Goal: Task Accomplishment & Management: Use online tool/utility

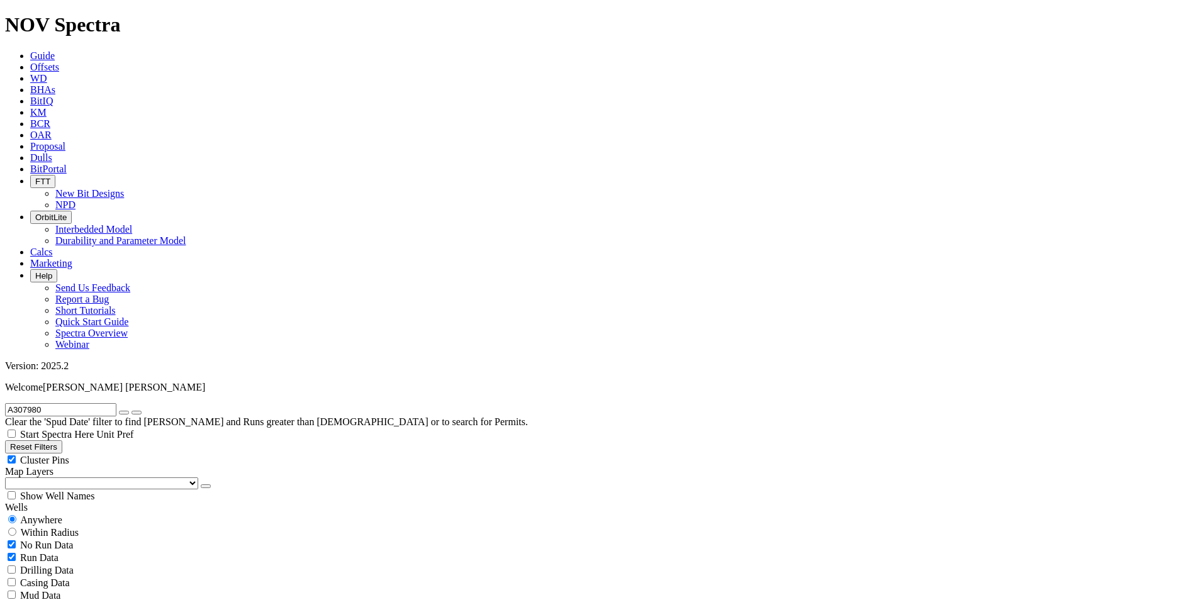
click at [129, 411] on button "button" at bounding box center [124, 413] width 10 height 4
radio input "false"
radio input "true"
click at [67, 403] on input "text" at bounding box center [60, 409] width 111 height 13
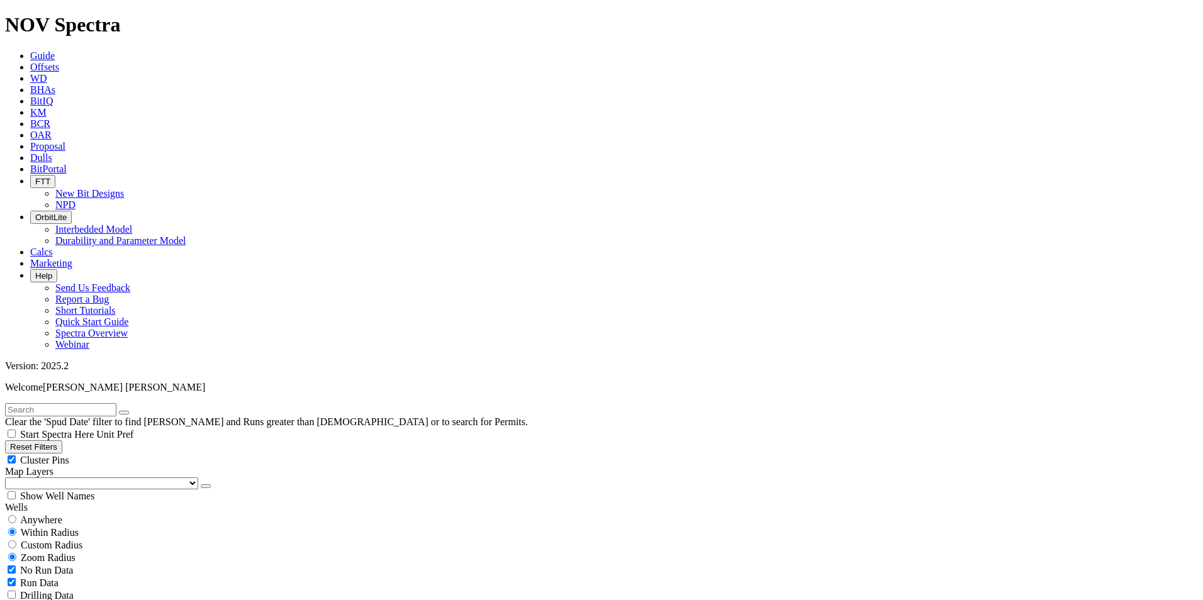
paste input "A297298"
type input "A297298"
click at [24, 514] on div "Anywhere" at bounding box center [601, 520] width 1193 height 13
radio input "true"
radio input "false"
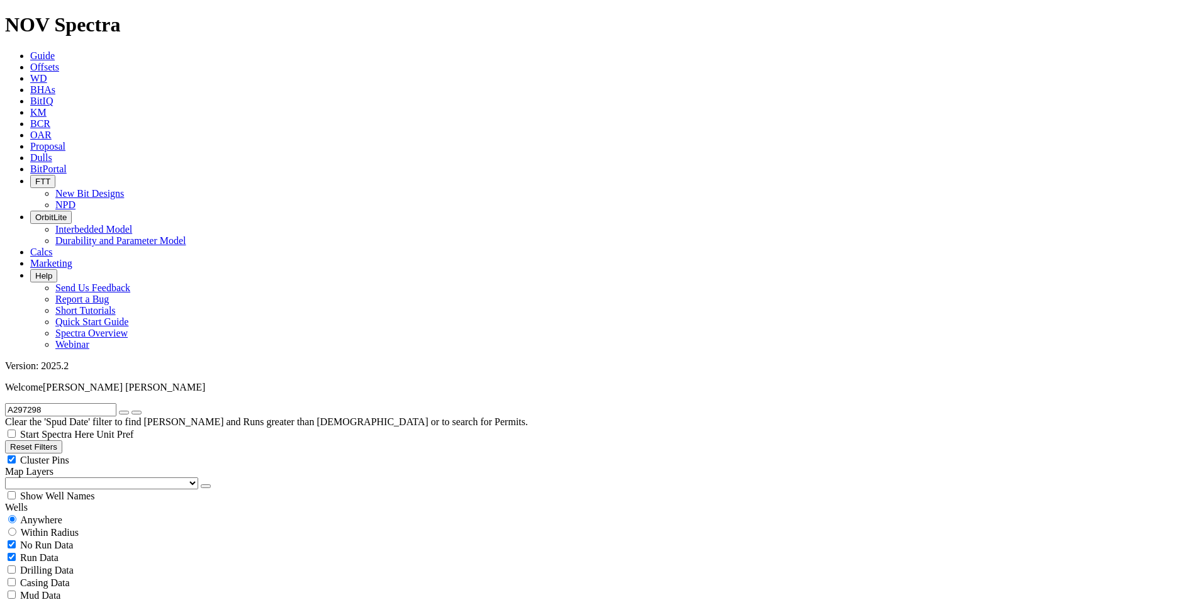
click at [129, 411] on button "button" at bounding box center [124, 413] width 10 height 4
radio input "false"
radio input "true"
click at [82, 403] on input "text" at bounding box center [60, 409] width 111 height 13
paste input "A310911"
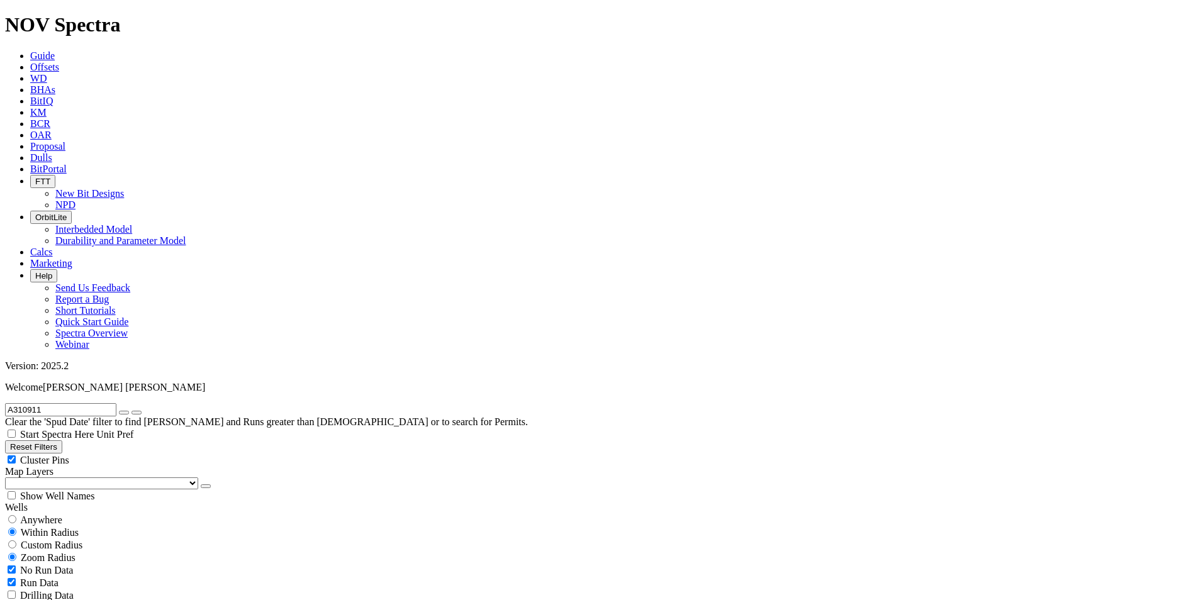
type input "A310911"
click at [31, 515] on span "Anywhere" at bounding box center [41, 520] width 42 height 11
radio input "true"
radio input "false"
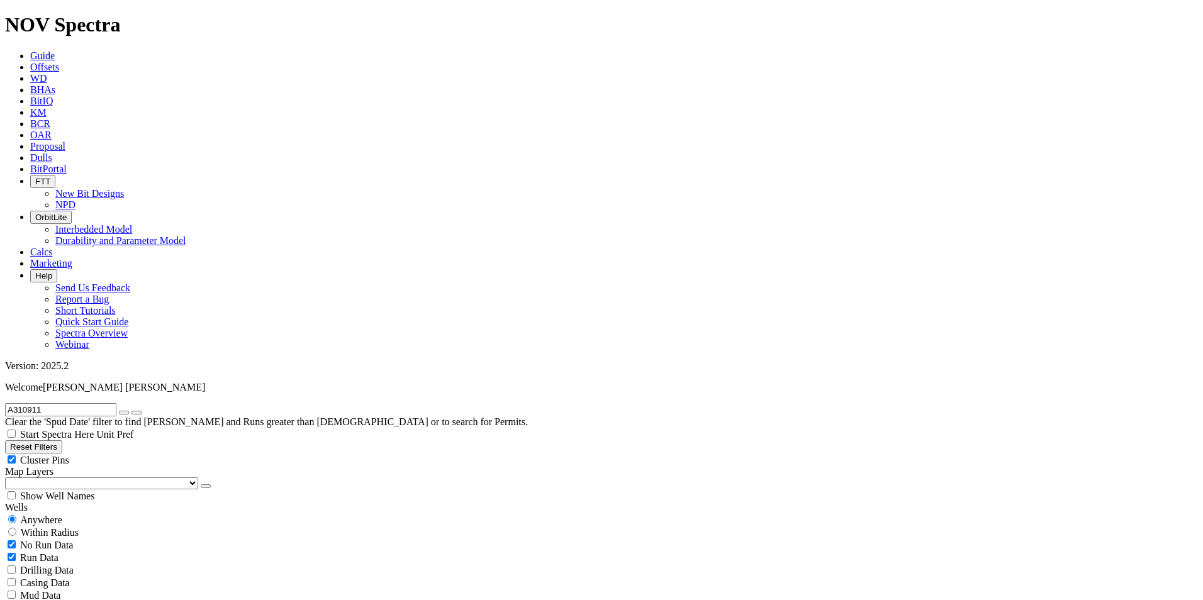
click at [124, 413] on icon "button" at bounding box center [124, 413] width 0 height 0
radio input "false"
radio input "true"
click at [84, 403] on input "text" at bounding box center [60, 409] width 111 height 13
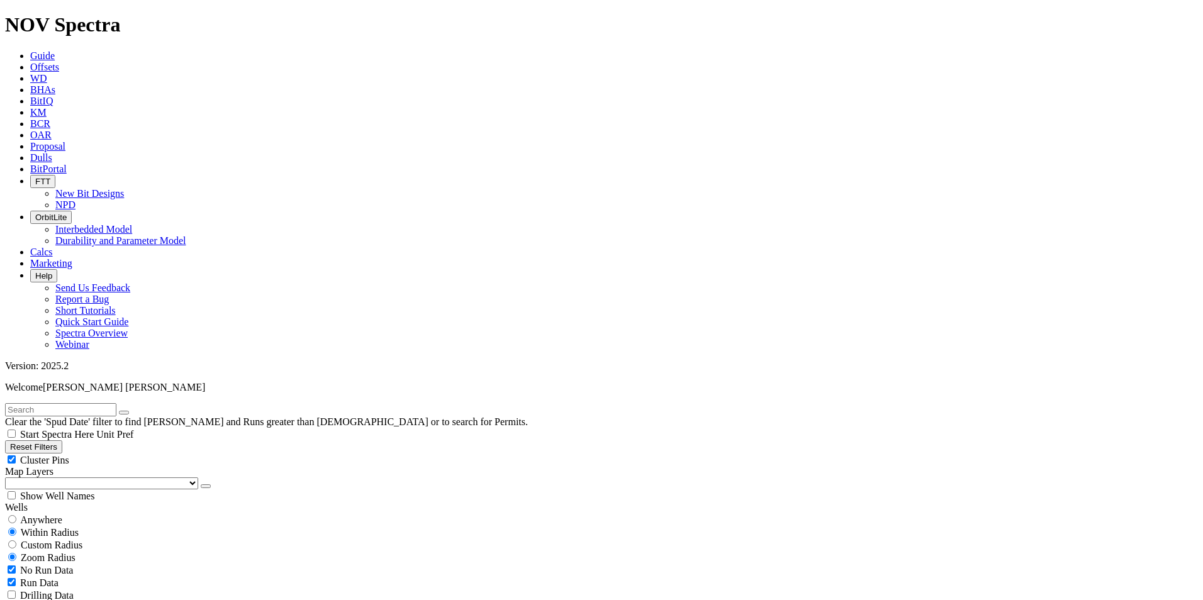
paste input "A318506"
type input "A318506"
click at [56, 514] on div "Anywhere" at bounding box center [601, 520] width 1193 height 13
radio input "true"
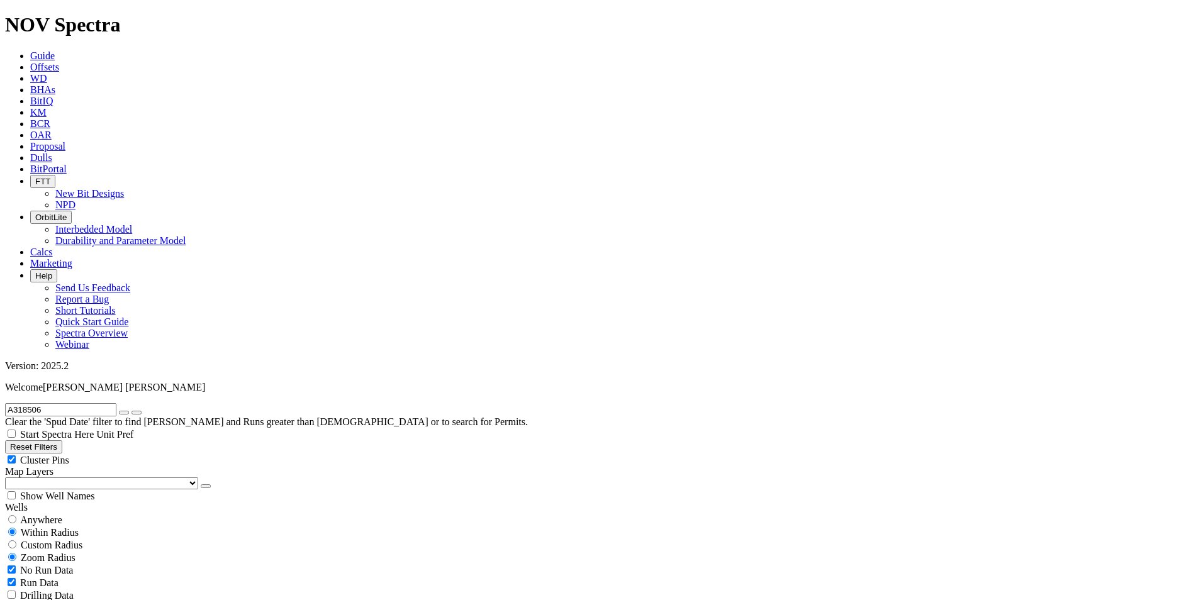
radio input "false"
click at [129, 411] on button "button" at bounding box center [124, 413] width 10 height 4
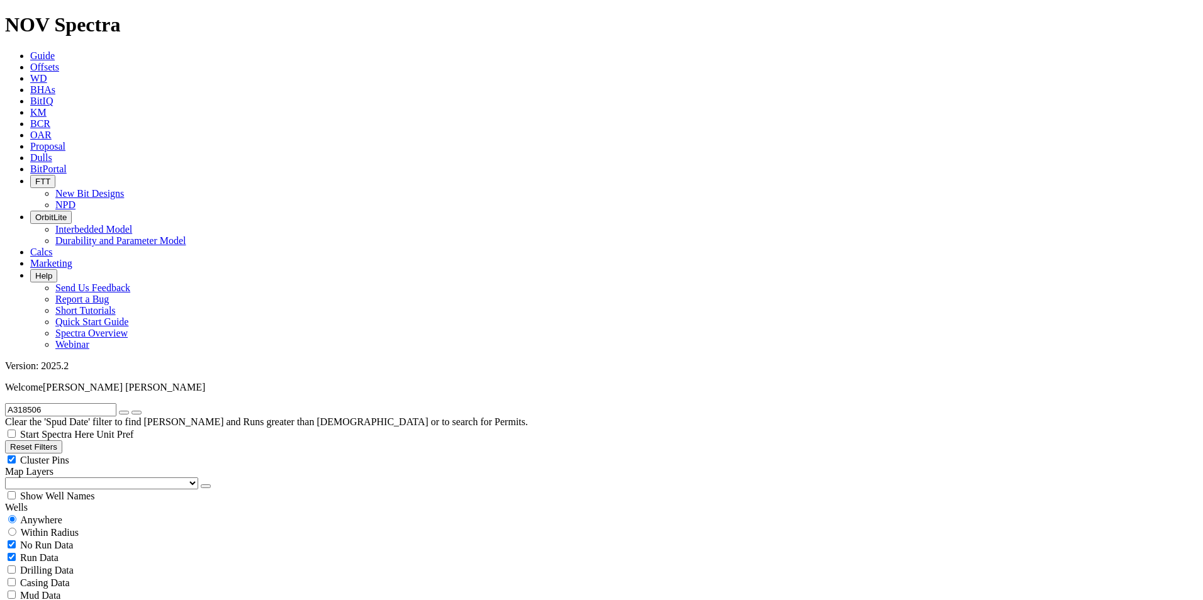
radio input "false"
radio input "true"
click at [95, 403] on input "text" at bounding box center [60, 409] width 111 height 13
paste input "A317162"
type input "A317162"
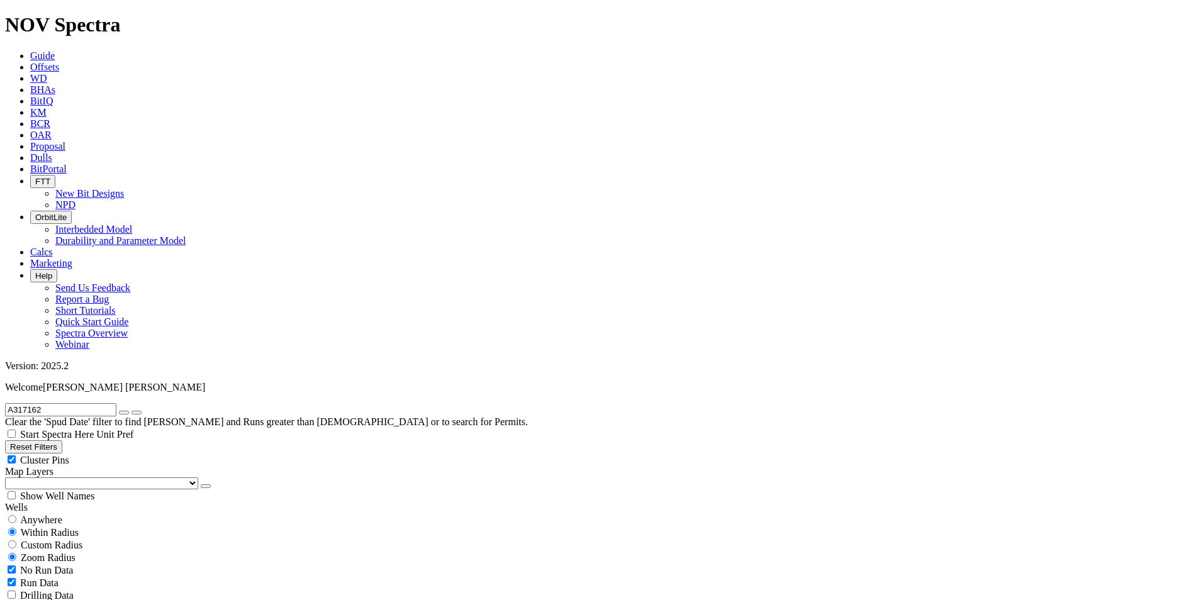
click at [31, 515] on span "Anywhere" at bounding box center [41, 520] width 42 height 11
radio input "true"
radio input "false"
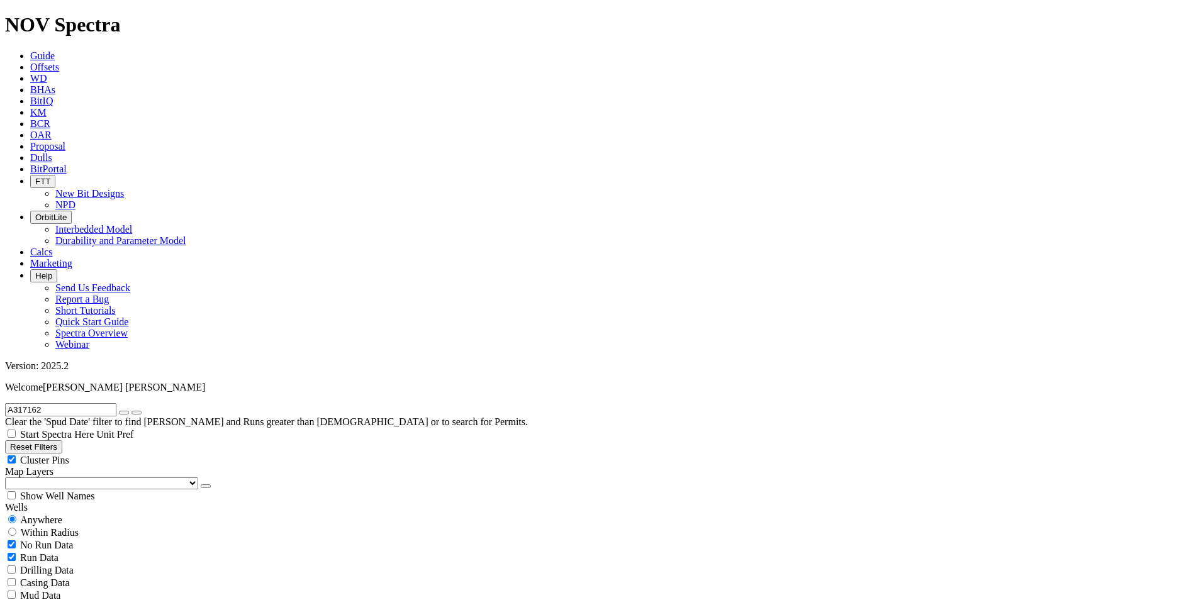
click at [124, 413] on icon "button" at bounding box center [124, 413] width 0 height 0
radio input "false"
radio input "true"
click at [89, 403] on input "text" at bounding box center [60, 409] width 111 height 13
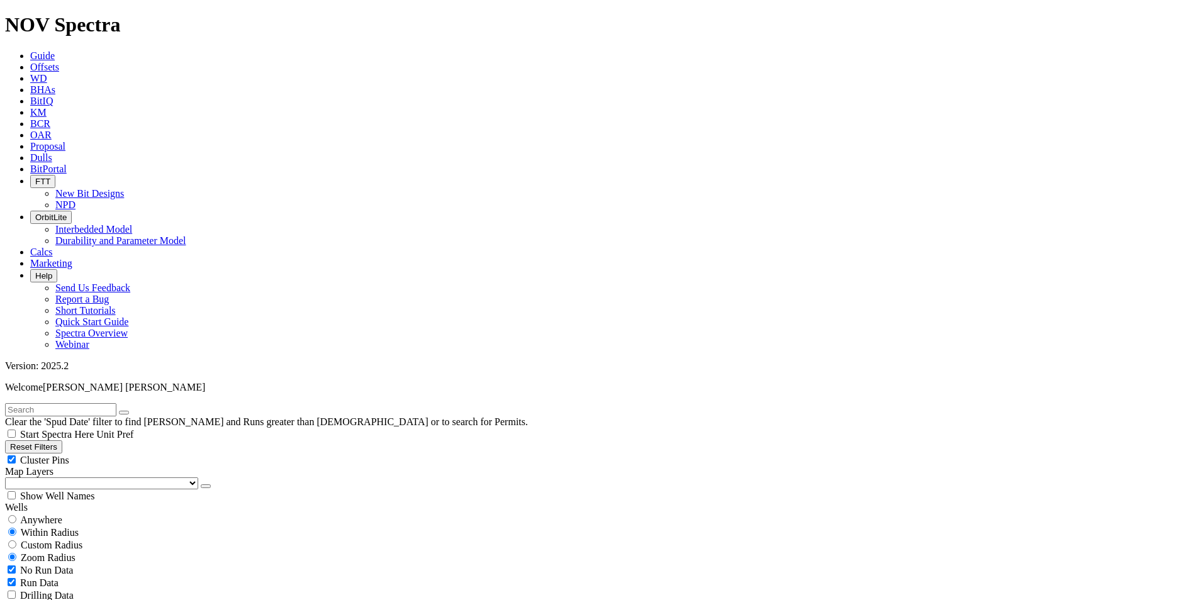
paste input "A305693"
type input "A305693"
click at [16, 516] on input "radio" at bounding box center [12, 520] width 8 height 8
radio input "true"
radio input "false"
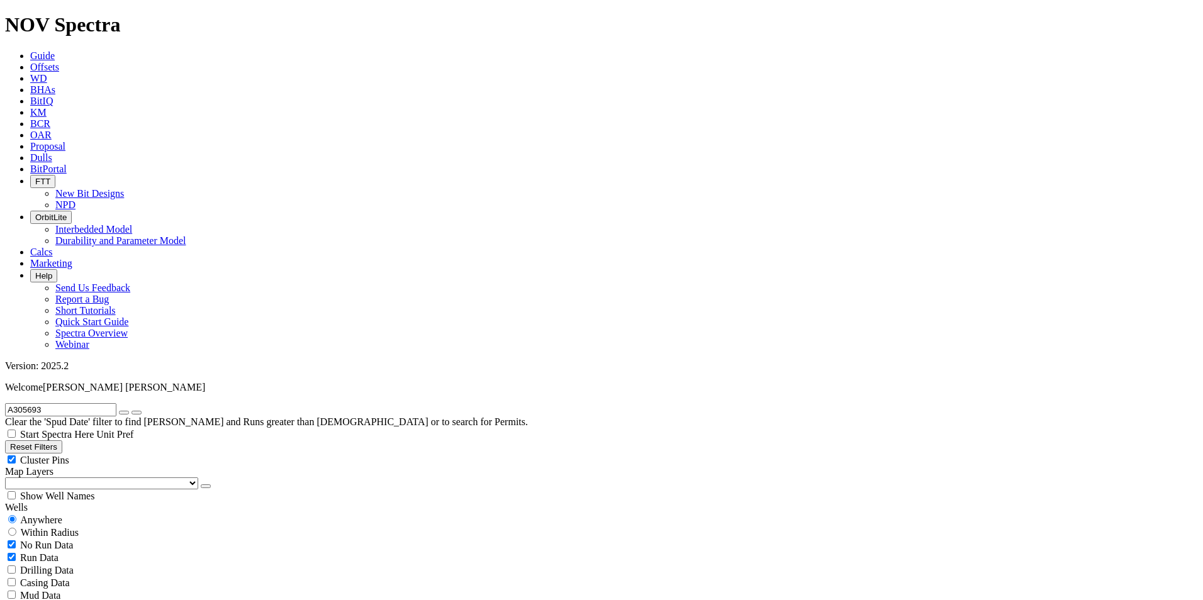
scroll to position [944, 0]
click at [124, 413] on icon "button" at bounding box center [124, 413] width 0 height 0
radio input "false"
radio input "true"
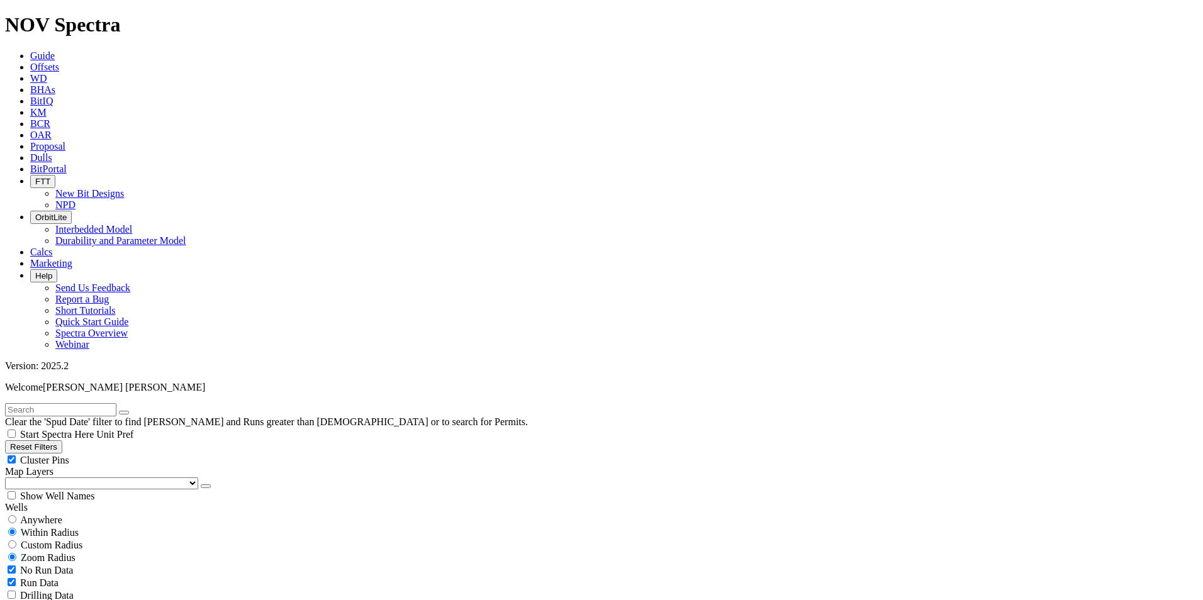
click at [105, 403] on input "text" at bounding box center [60, 409] width 111 height 13
paste input "A308630"
type input "A308630"
drag, startPoint x: 1062, startPoint y: 98, endPoint x: 994, endPoint y: 96, distance: 68.0
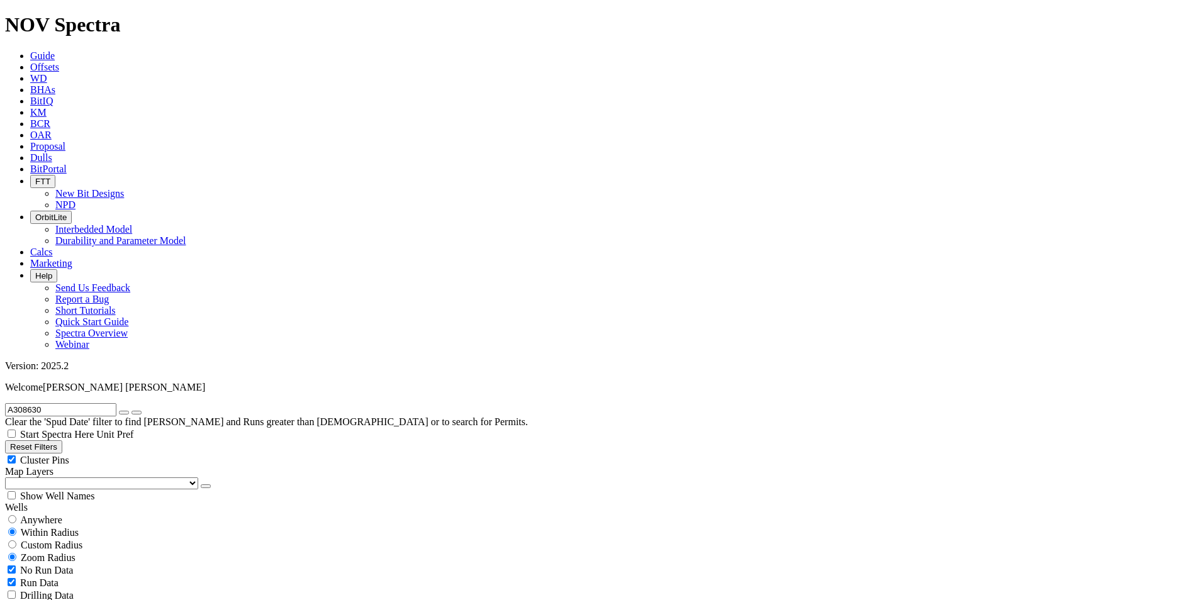
click at [32, 515] on span "Anywhere" at bounding box center [41, 520] width 42 height 11
radio input "true"
radio input "false"
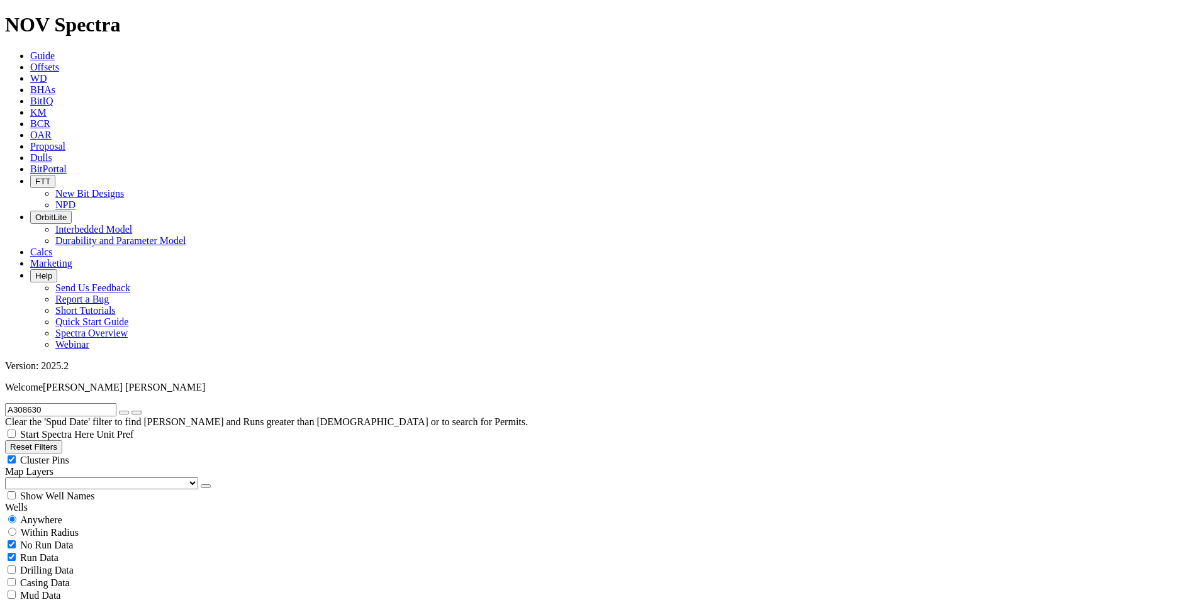
click at [129, 411] on button "button" at bounding box center [124, 413] width 10 height 4
radio input "false"
radio input "true"
click at [55, 403] on input "text" at bounding box center [60, 409] width 111 height 13
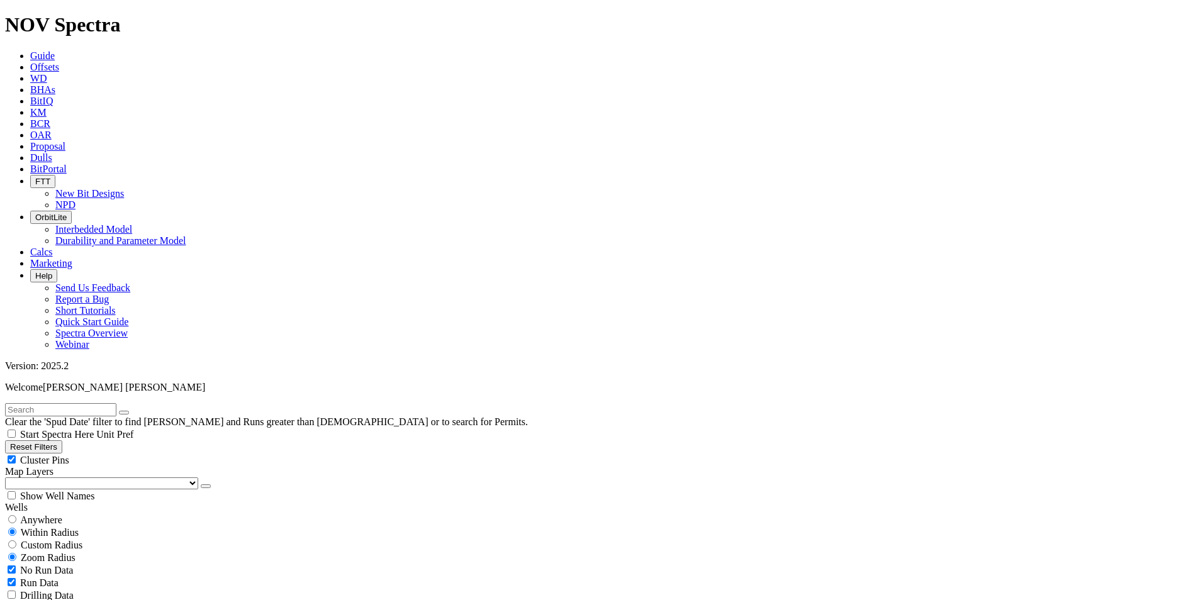
paste input "A308343"
type input "A308343"
click at [37, 515] on span "Anywhere" at bounding box center [41, 520] width 42 height 11
radio input "true"
radio input "false"
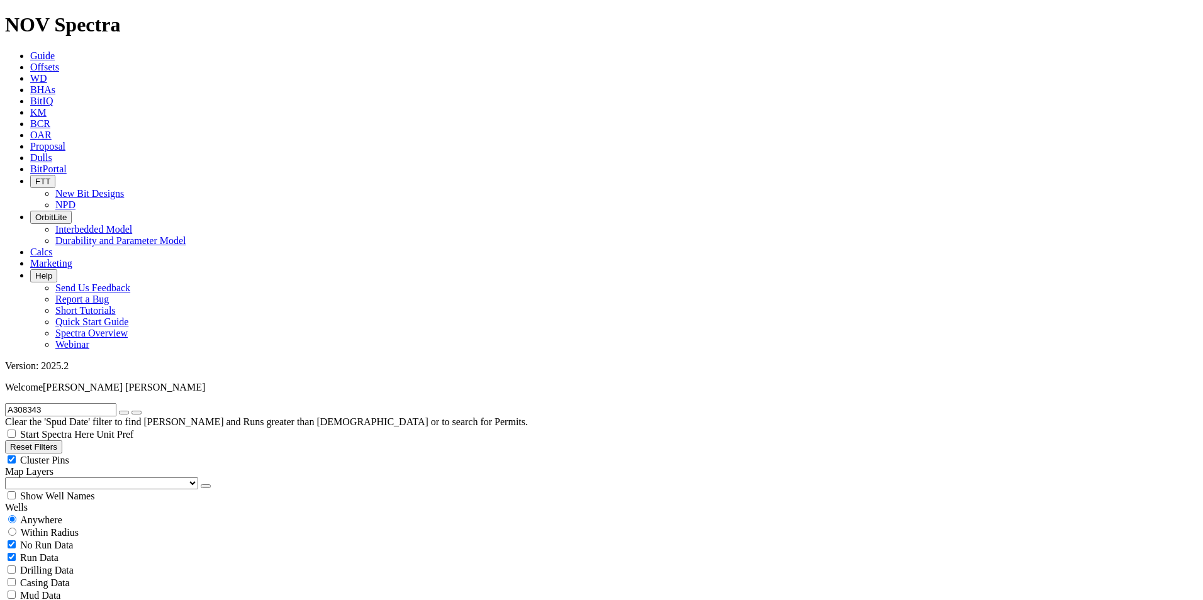
scroll to position [600, 0]
click at [124, 413] on icon "button" at bounding box center [124, 413] width 0 height 0
radio input "false"
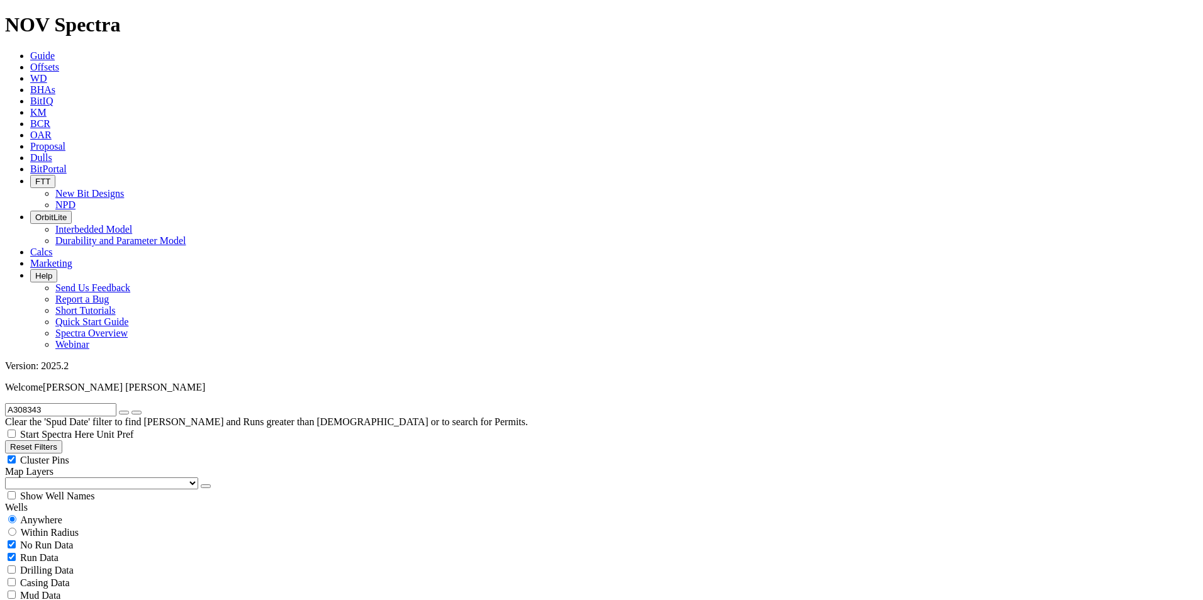
radio input "true"
click at [88, 403] on input "text" at bounding box center [60, 409] width 111 height 13
paste input "A308464"
type input "A308464"
click at [59, 515] on span "Anywhere" at bounding box center [41, 520] width 42 height 11
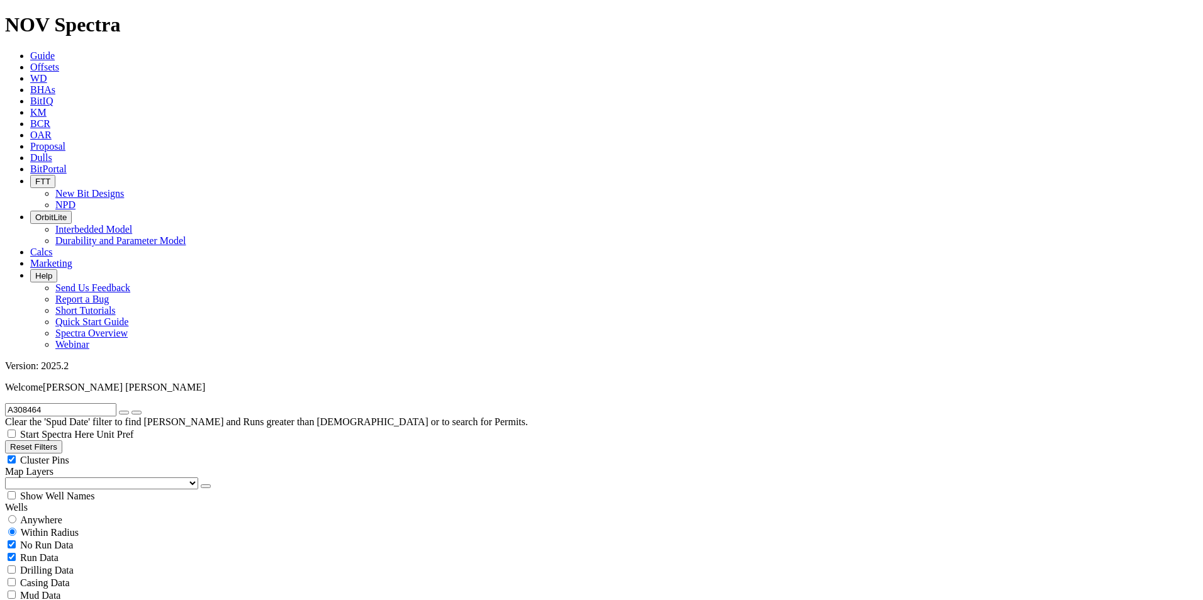
radio input "true"
radio input "false"
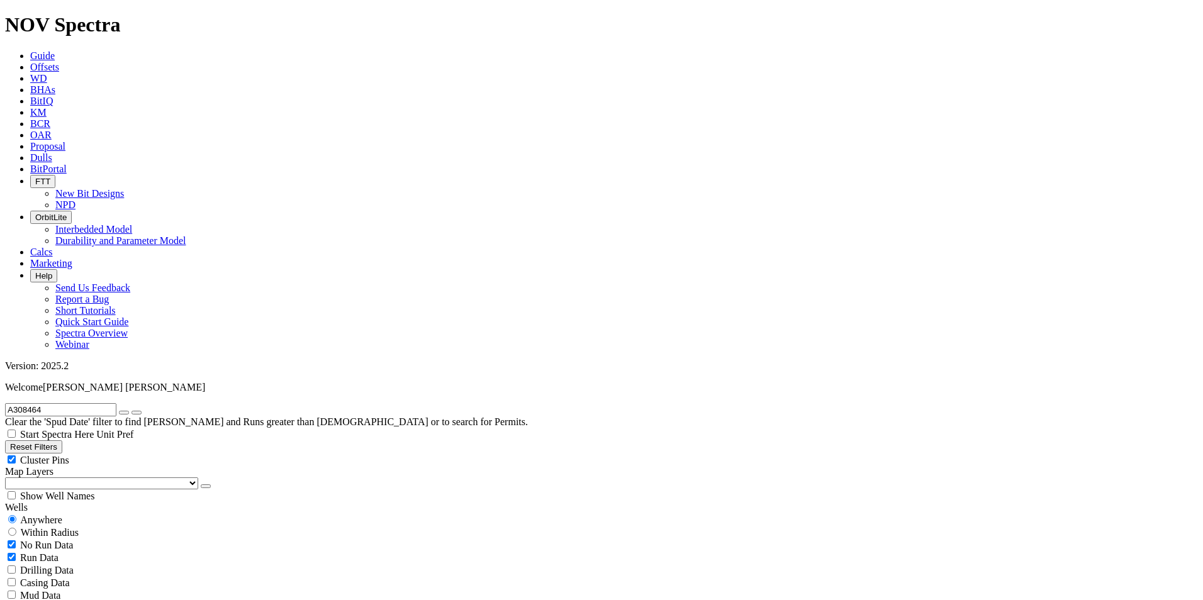
click at [124, 413] on icon "button" at bounding box center [124, 413] width 0 height 0
radio input "false"
radio input "true"
click at [61, 403] on input "text" at bounding box center [60, 409] width 111 height 13
paste input "A314830"
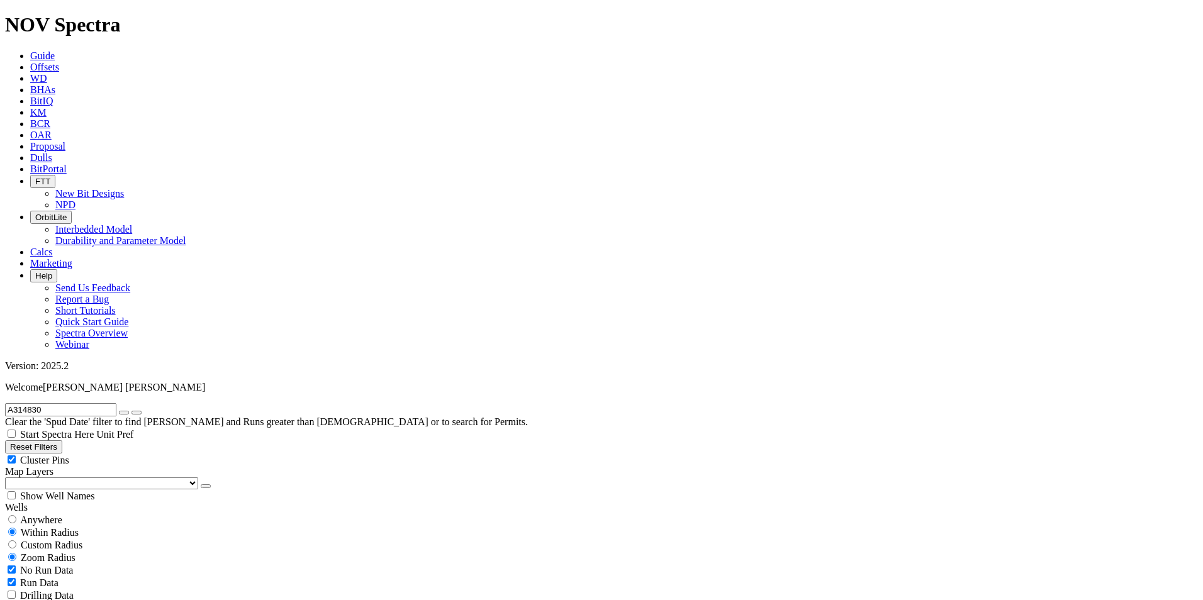
type input "A314830"
click at [52, 515] on span "Anywhere" at bounding box center [41, 520] width 42 height 11
radio input "true"
radio input "false"
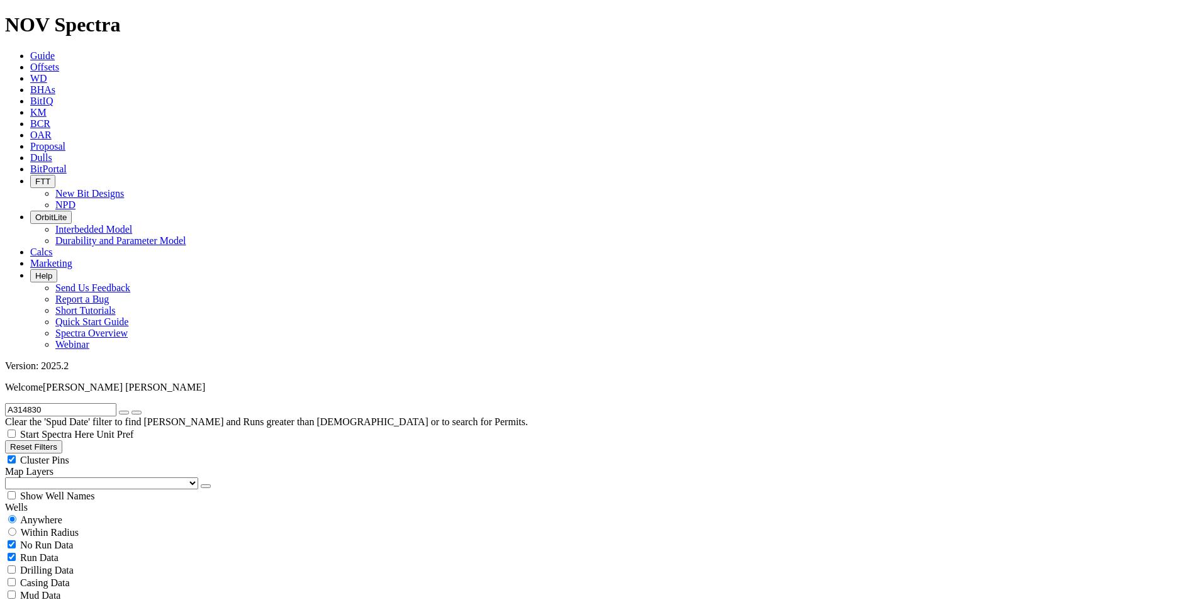
click at [124, 413] on icon "button" at bounding box center [124, 413] width 0 height 0
radio input "false"
radio input "true"
click at [105, 403] on input "text" at bounding box center [60, 409] width 111 height 13
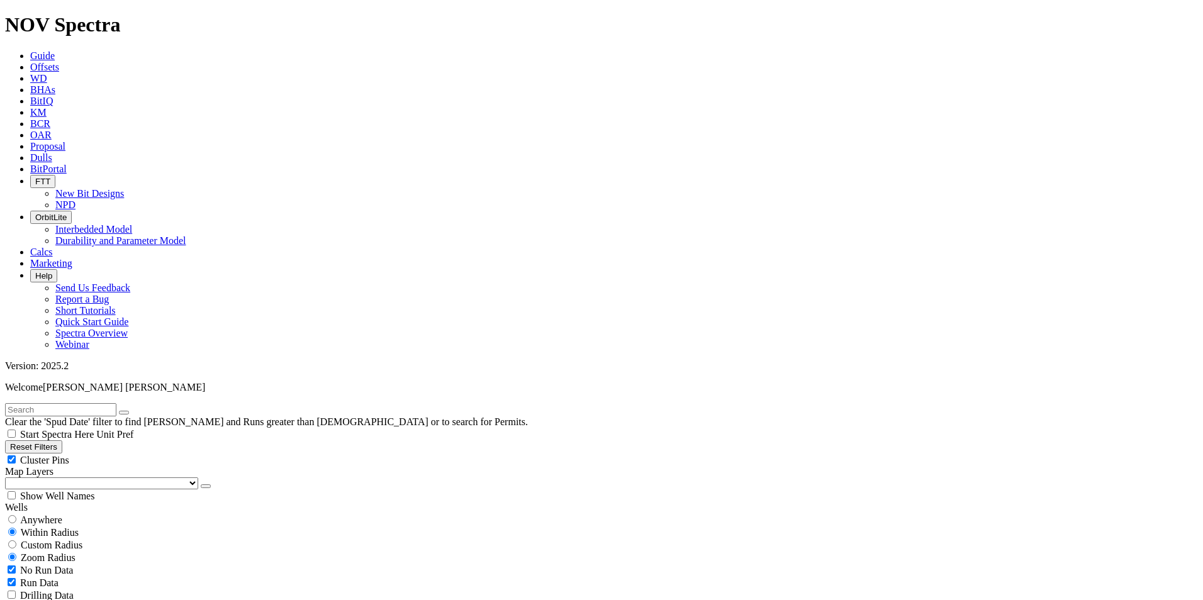
paste input "A309988"
type input "A309988"
click at [30, 515] on span "Anywhere" at bounding box center [41, 520] width 42 height 11
radio input "true"
radio input "false"
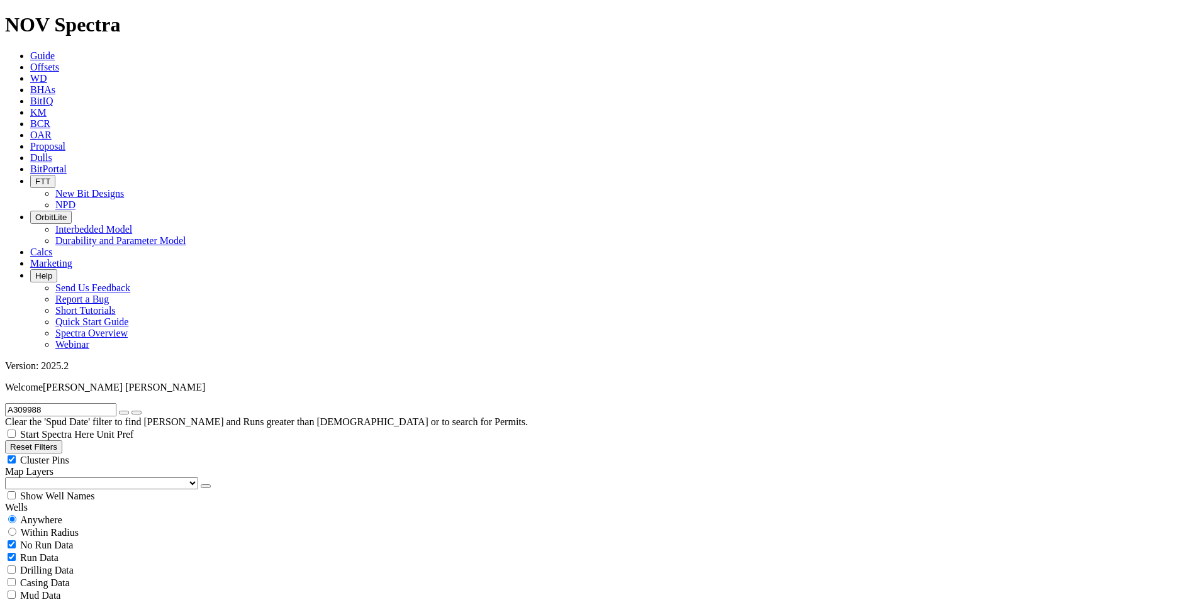
click at [124, 413] on icon "button" at bounding box center [124, 413] width 0 height 0
radio input "false"
radio input "true"
click at [89, 403] on input "text" at bounding box center [60, 409] width 111 height 13
paste input "A310567"
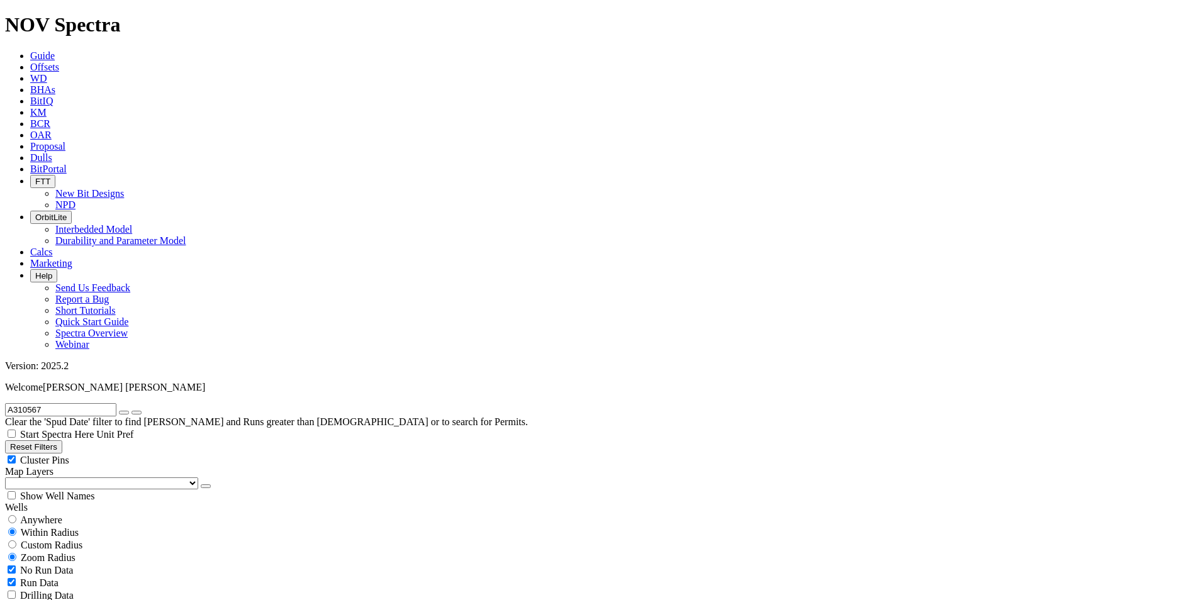
type input "A310567"
click at [45, 515] on span "Anywhere" at bounding box center [41, 520] width 42 height 11
radio input "true"
radio input "false"
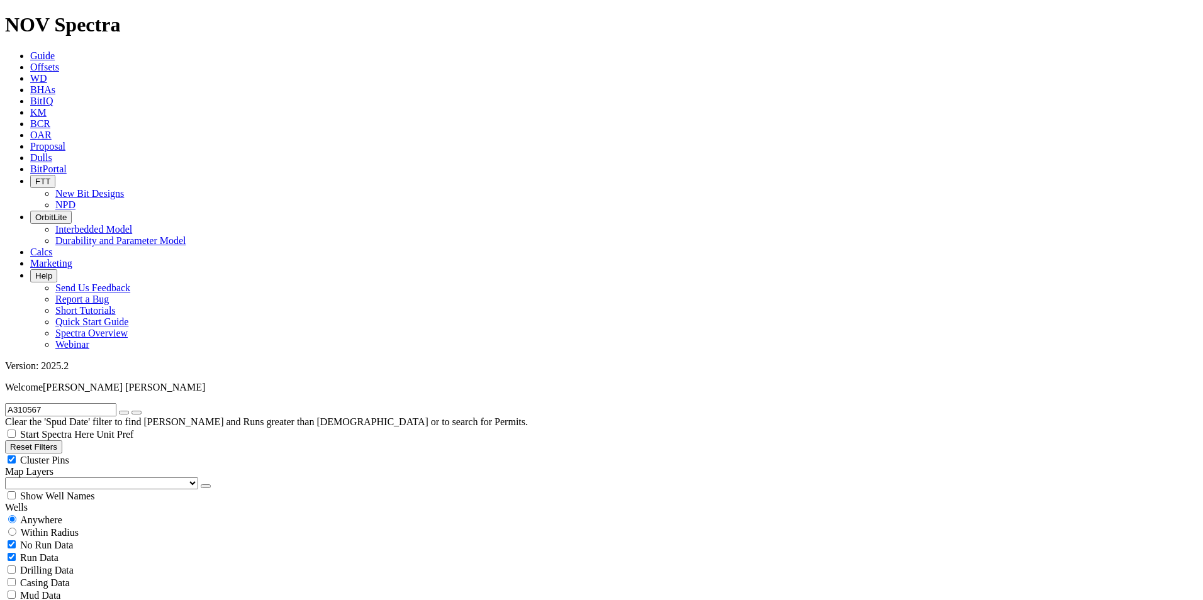
click at [129, 411] on button "button" at bounding box center [124, 413] width 10 height 4
radio input "false"
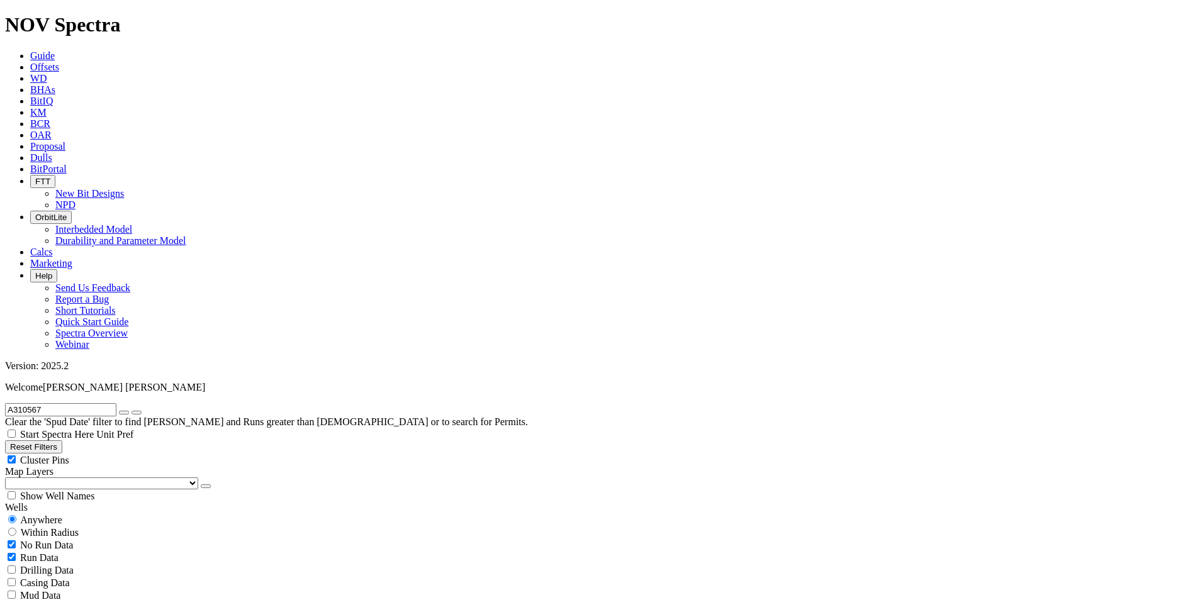
radio input "true"
click at [116, 403] on input "text" at bounding box center [60, 409] width 111 height 13
paste input "A310183"
type input "A310183"
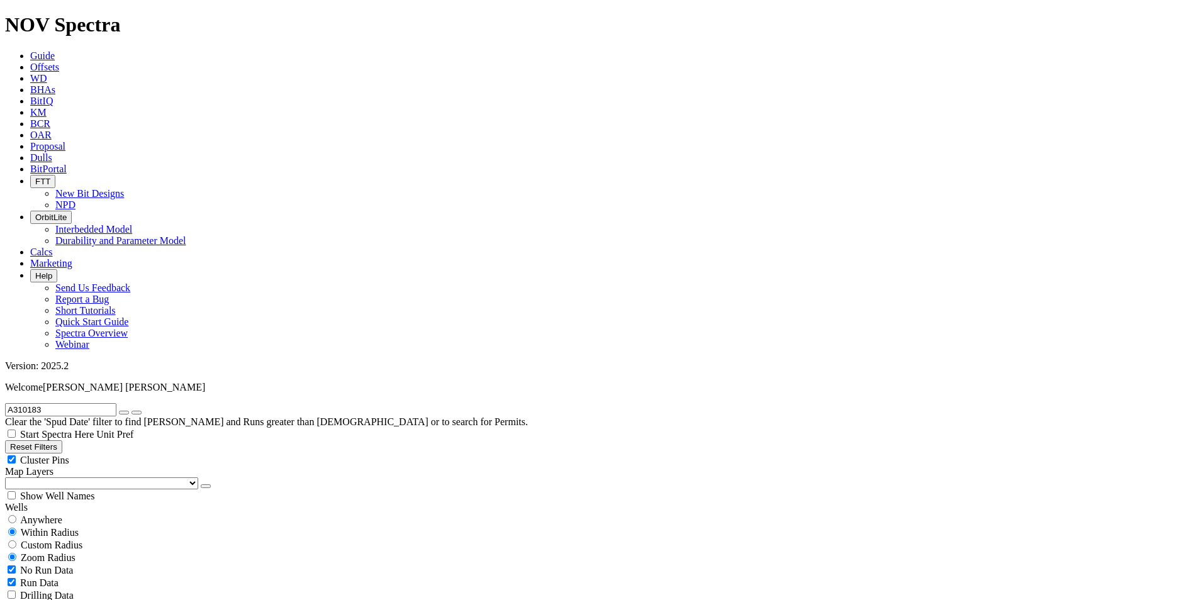
click at [47, 515] on span "Anywhere" at bounding box center [41, 520] width 42 height 11
radio input "true"
radio input "false"
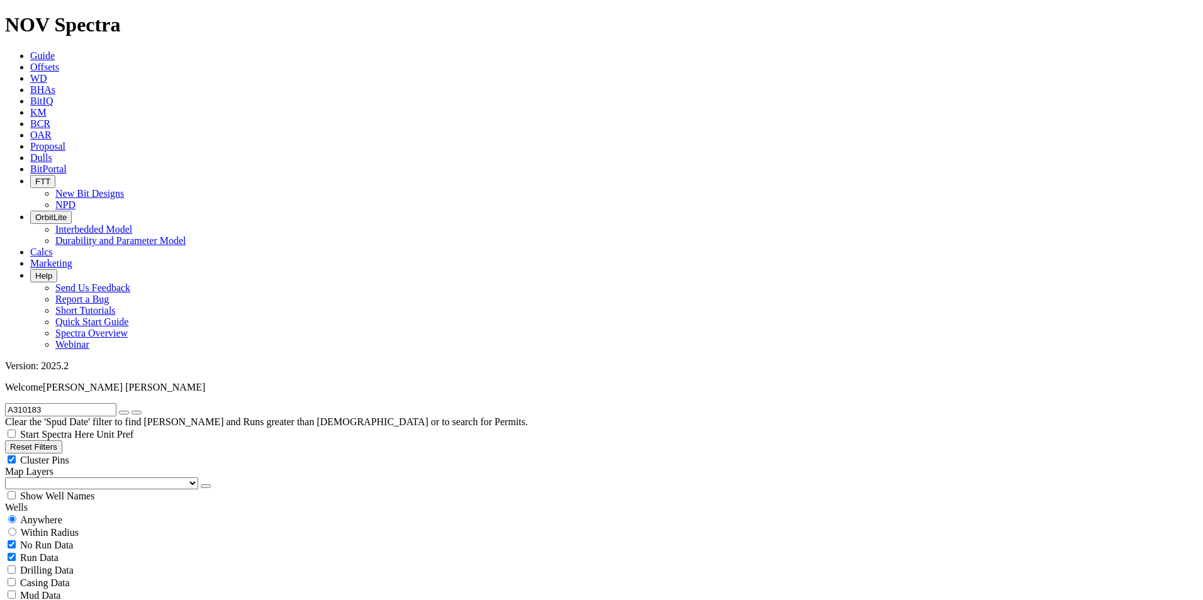
click at [124, 413] on icon "button" at bounding box center [124, 413] width 0 height 0
radio input "false"
radio input "true"
click at [70, 403] on input "text" at bounding box center [60, 409] width 111 height 13
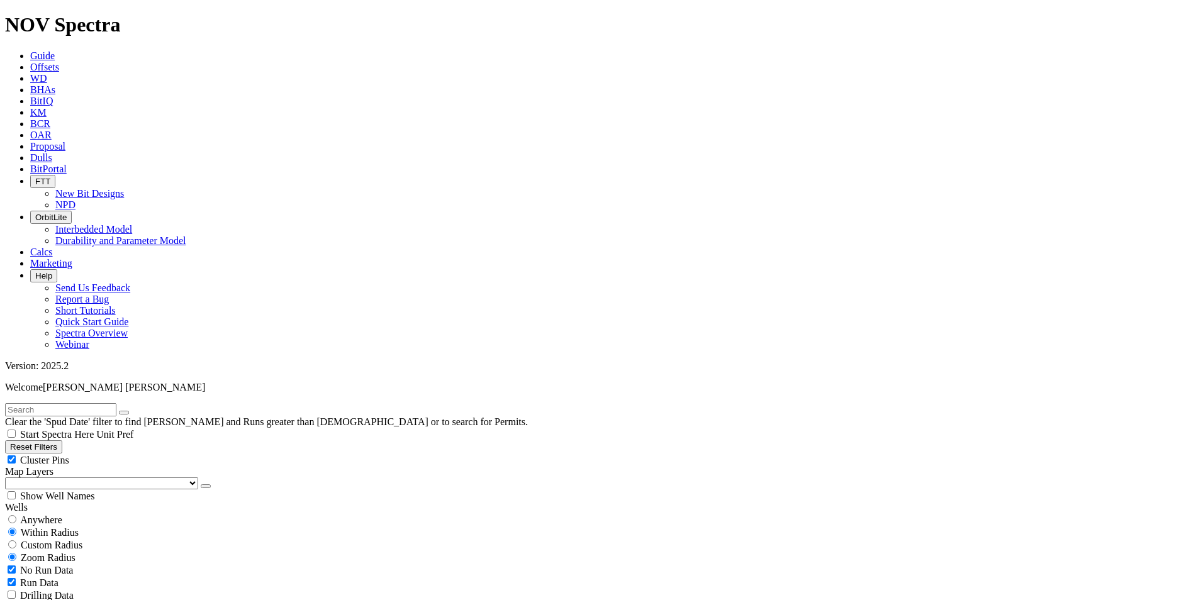
paste input "A308774"
type input "A308774"
click at [42, 515] on span "Anywhere" at bounding box center [41, 520] width 42 height 11
radio input "true"
radio input "false"
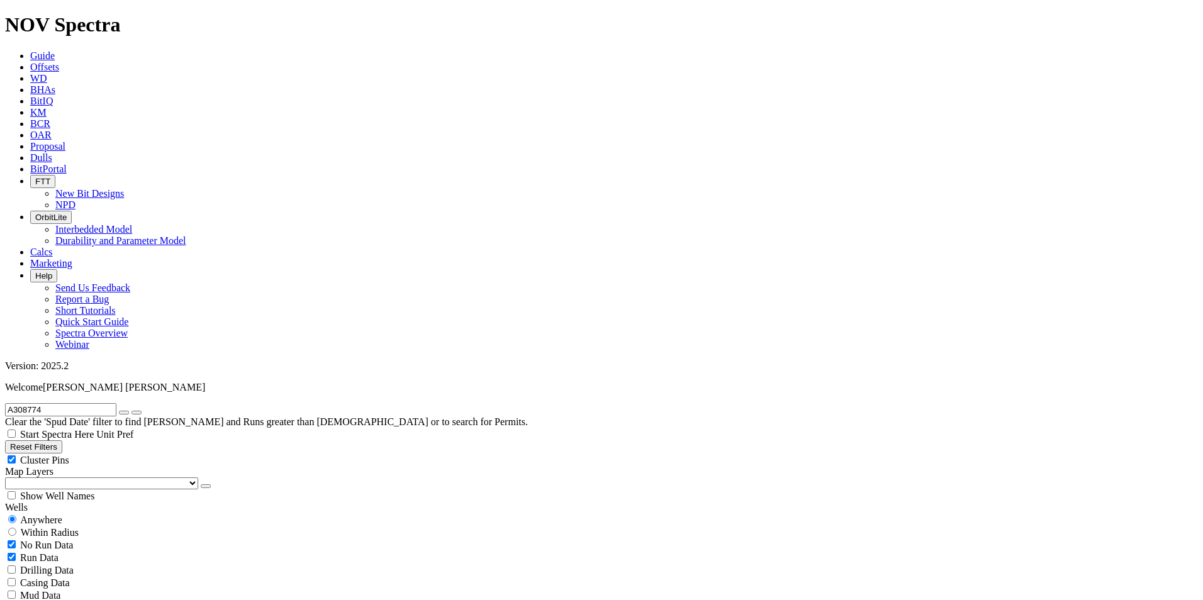
scroll to position [52, 0]
click at [124, 413] on icon "button" at bounding box center [124, 413] width 0 height 0
radio input "false"
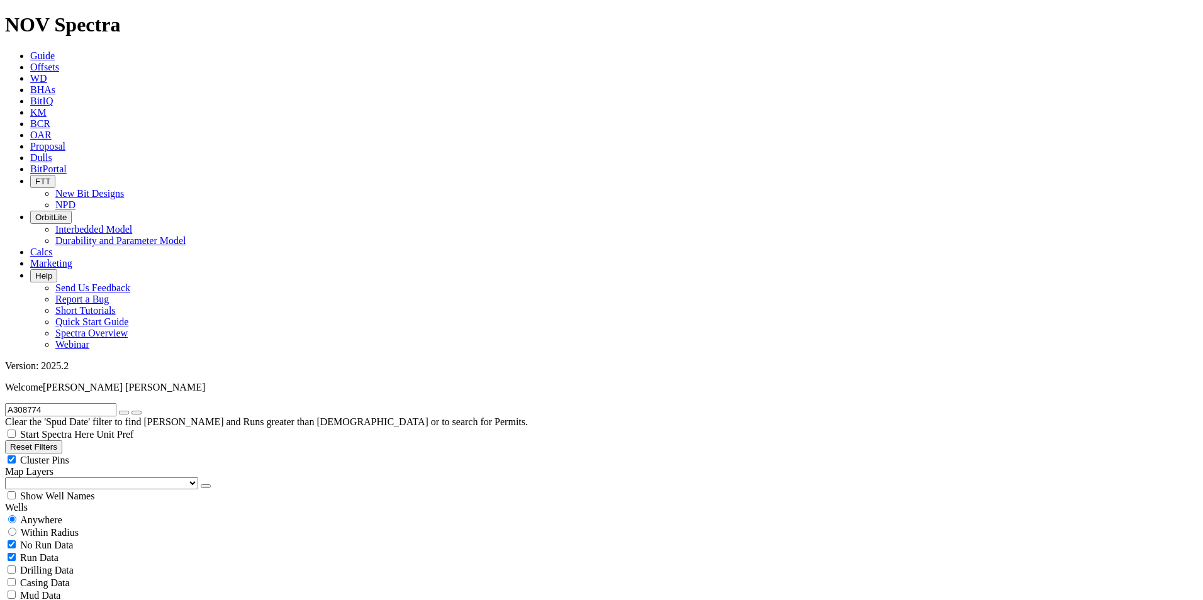
radio input "true"
click at [101, 403] on input "text" at bounding box center [60, 409] width 111 height 13
click at [92, 403] on input "V" at bounding box center [60, 409] width 111 height 13
drag, startPoint x: 79, startPoint y: 54, endPoint x: -16, endPoint y: 51, distance: 94.5
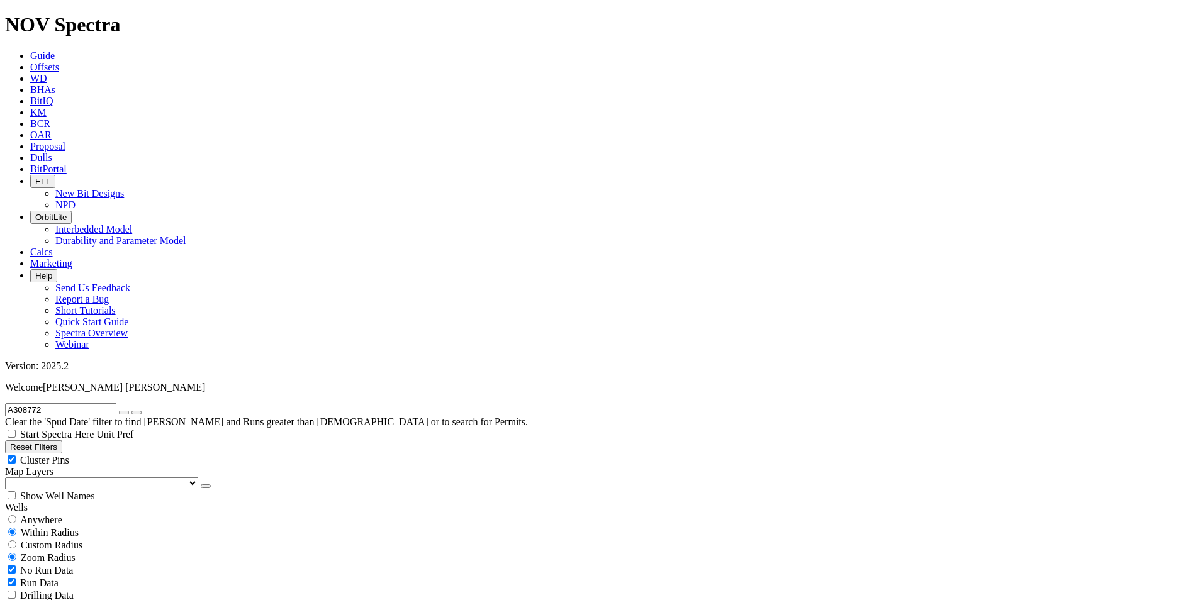
type input "A308772"
click at [56, 515] on span "Anywhere" at bounding box center [41, 520] width 42 height 11
radio input "true"
radio input "false"
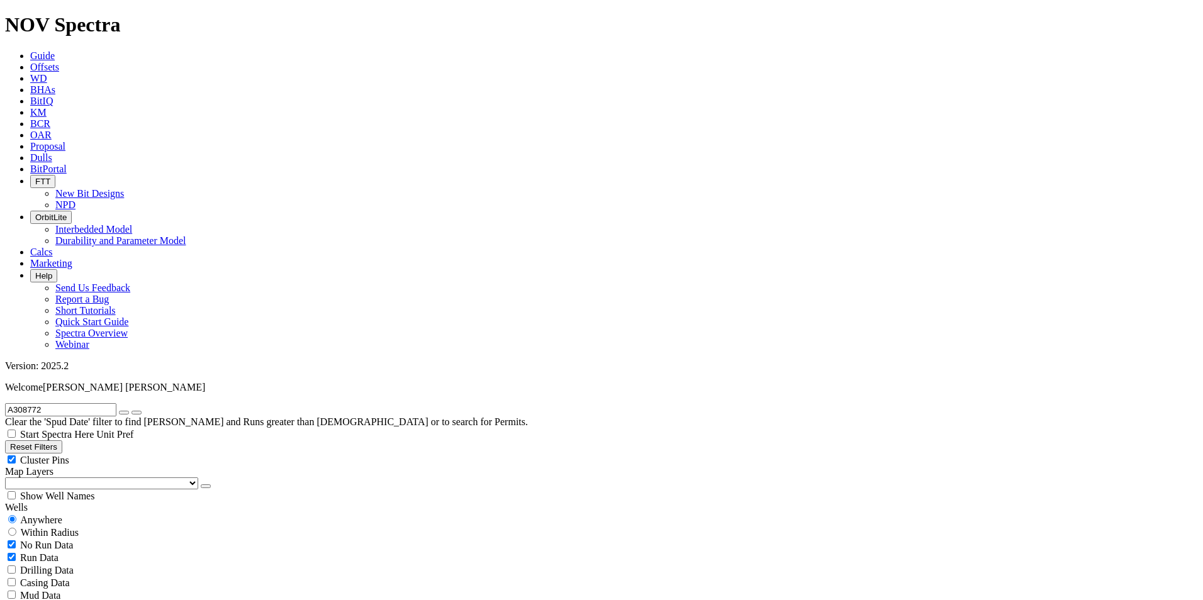
click at [124, 413] on icon "button" at bounding box center [124, 413] width 0 height 0
radio input "false"
radio input "true"
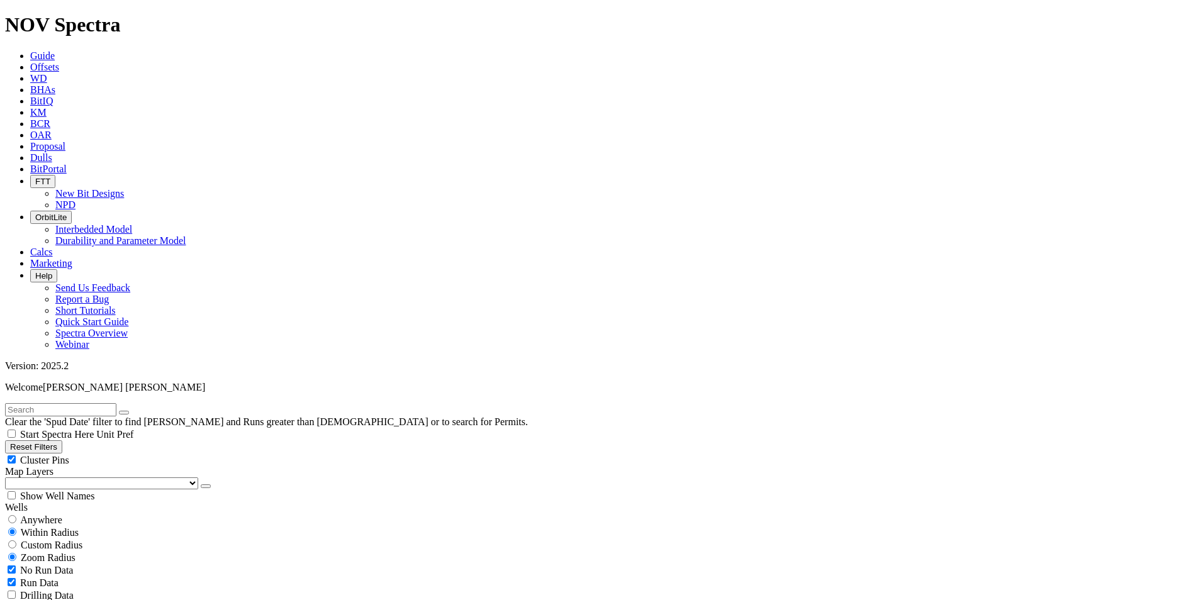
click at [116, 403] on input "text" at bounding box center [60, 409] width 111 height 13
paste input "A315415"
type input "A315415"
click at [48, 515] on span "Anywhere" at bounding box center [41, 520] width 42 height 11
radio input "true"
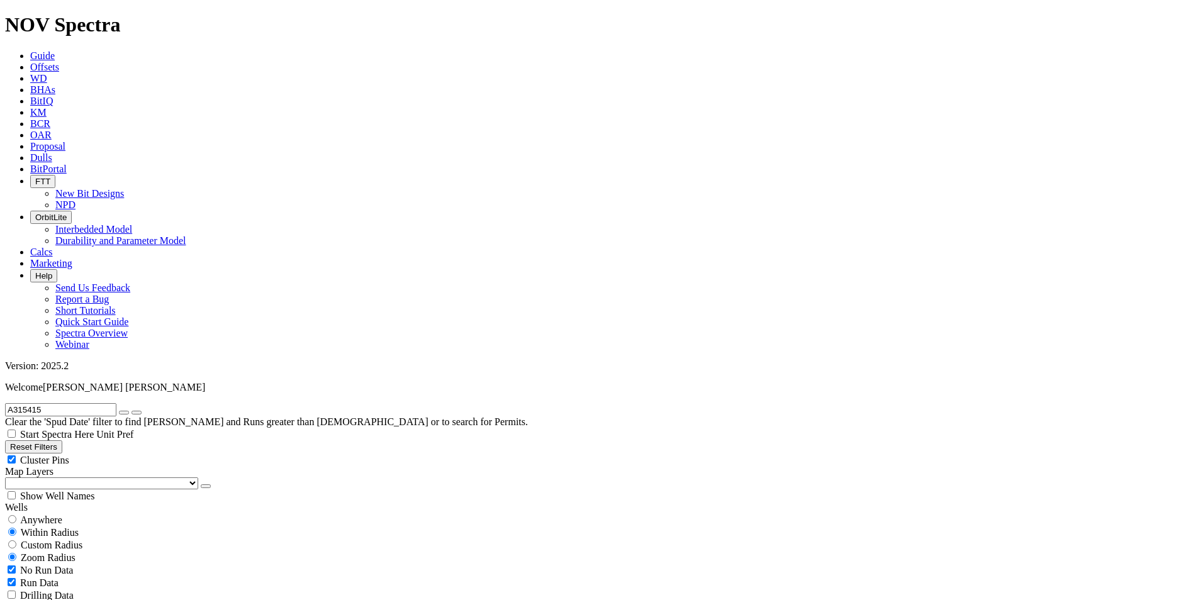
radio input "false"
click at [124, 413] on icon "button" at bounding box center [124, 413] width 0 height 0
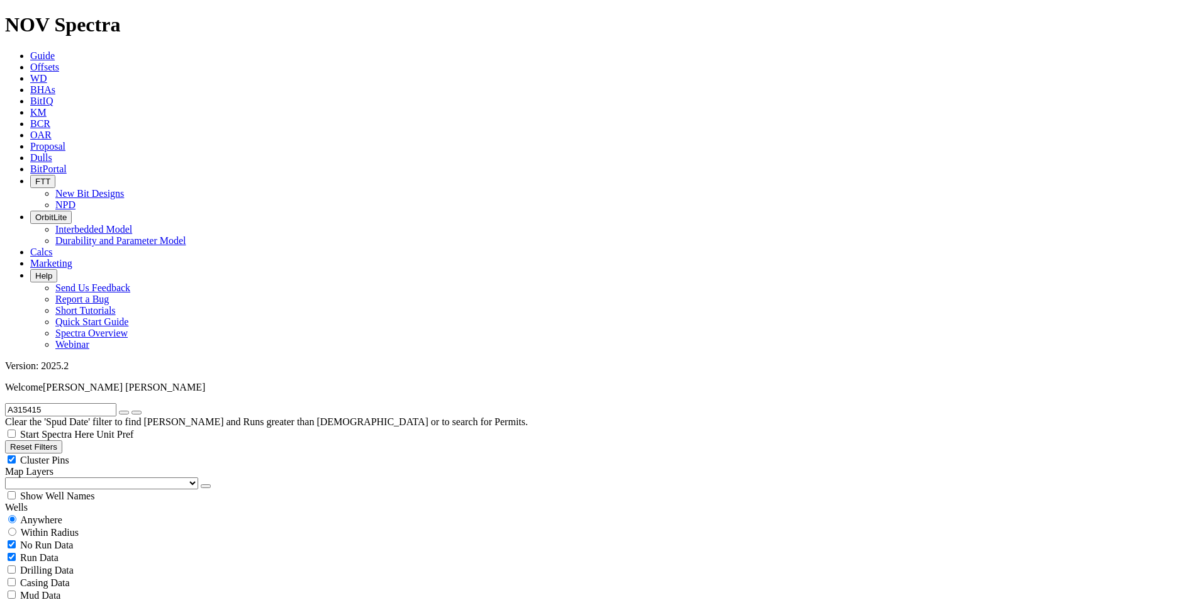
radio input "false"
radio input "true"
click at [48, 515] on span "Anywhere" at bounding box center [41, 520] width 42 height 11
radio input "true"
radio input "false"
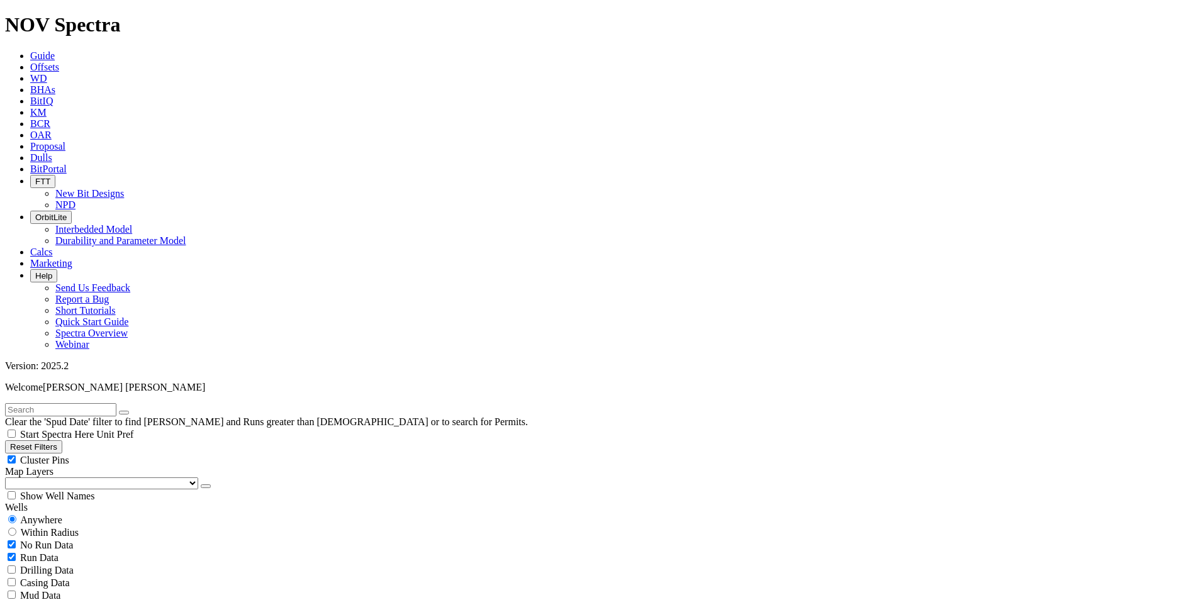
click at [47, 403] on input "text" at bounding box center [60, 409] width 111 height 13
paste input "A314982"
type input "A314982"
click at [124, 413] on icon "button" at bounding box center [124, 413] width 0 height 0
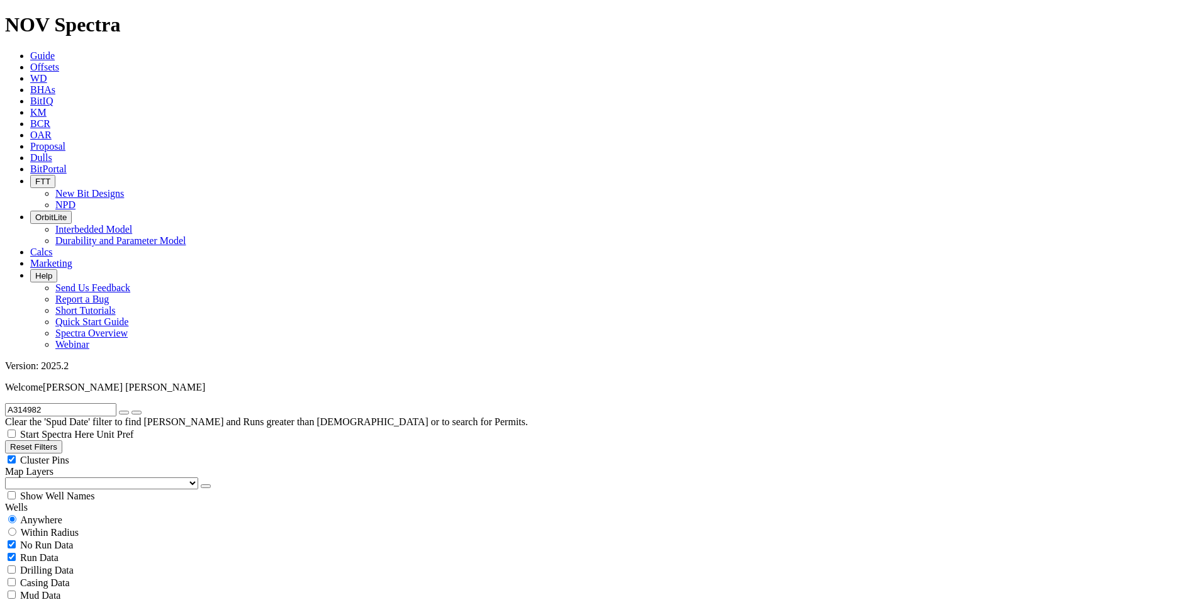
radio input "false"
radio input "true"
click at [83, 403] on input "text" at bounding box center [60, 409] width 111 height 13
paste input "A309819"
type input "A309819"
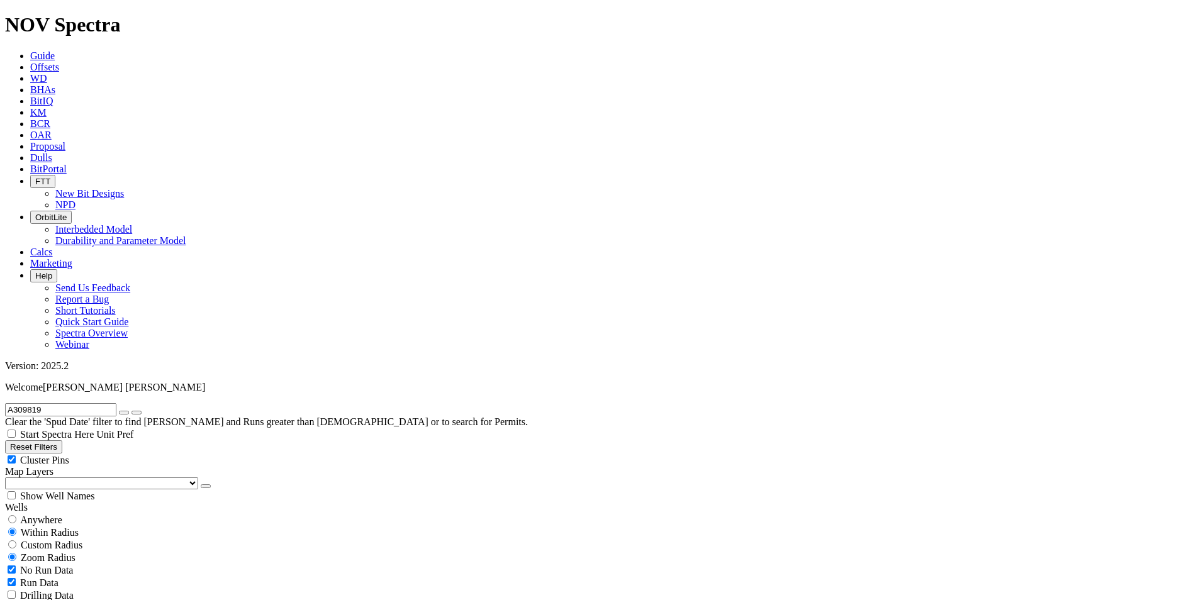
click at [55, 515] on span "Anywhere" at bounding box center [41, 520] width 42 height 11
radio input "true"
radio input "false"
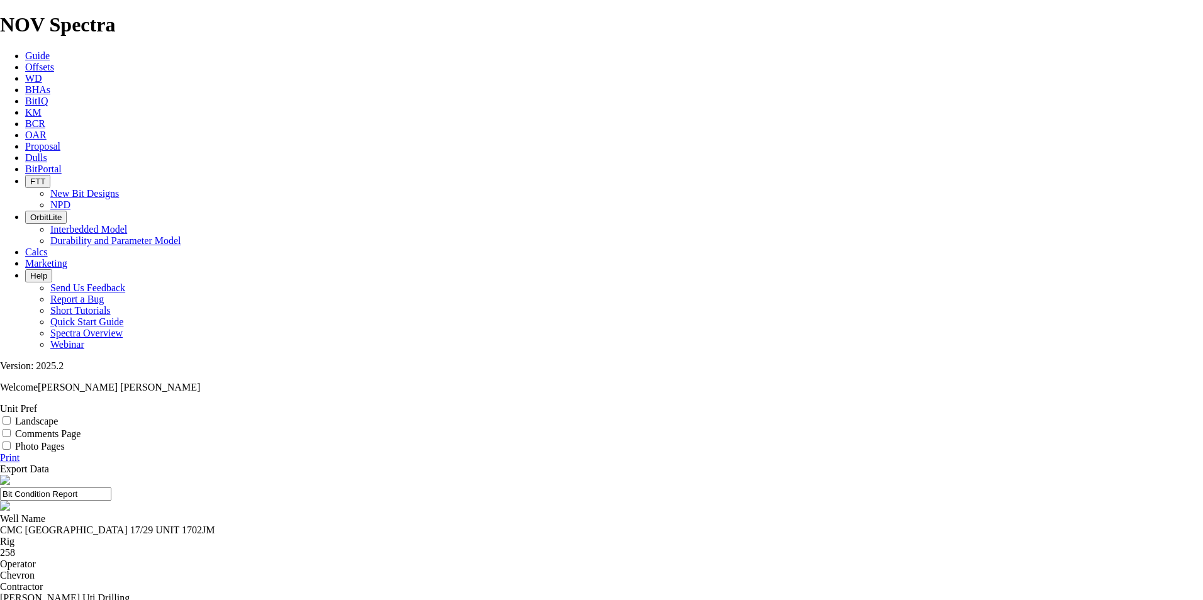
click at [11, 417] on input "Landscape" at bounding box center [7, 421] width 8 height 8
checkbox input "true"
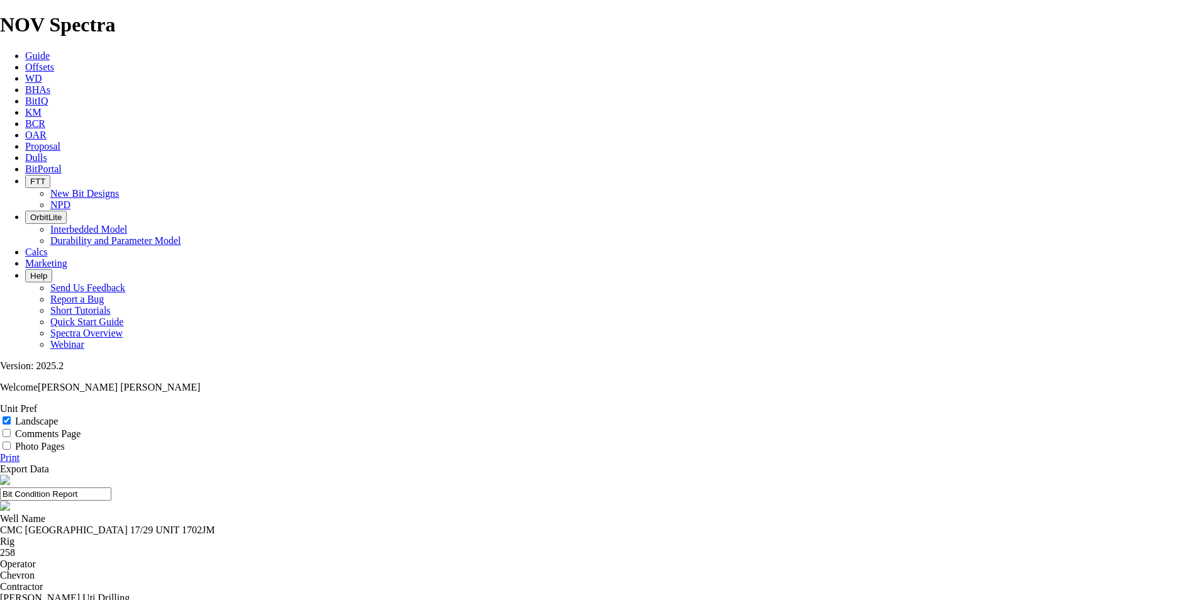
select select "number:1"
select select "number:2"
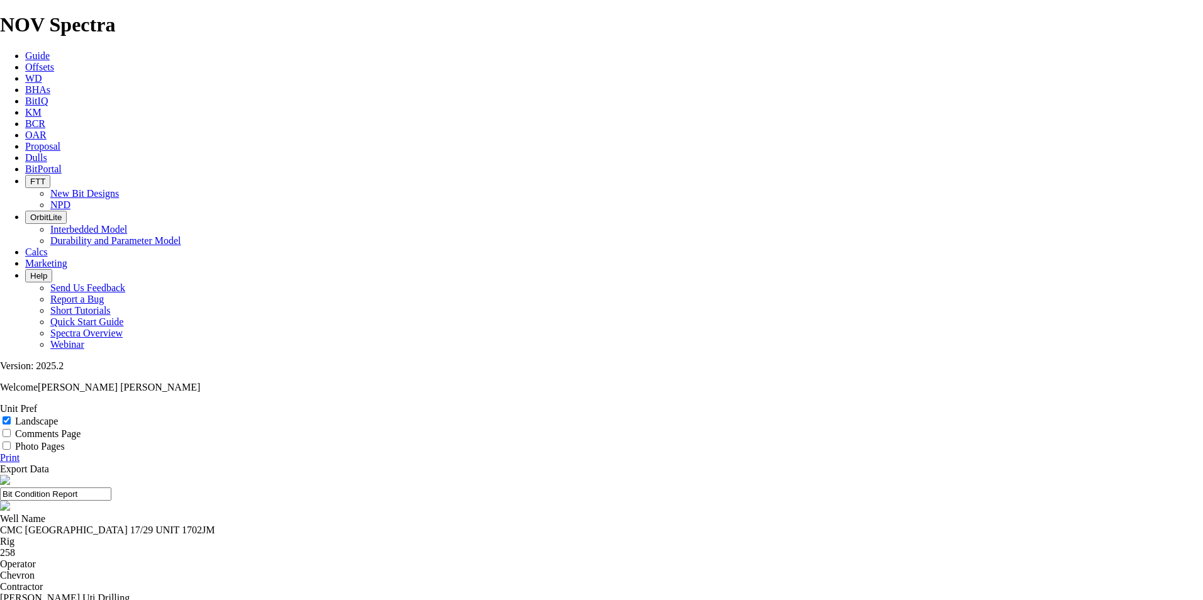
select select "number:2"
select select "string:CT"
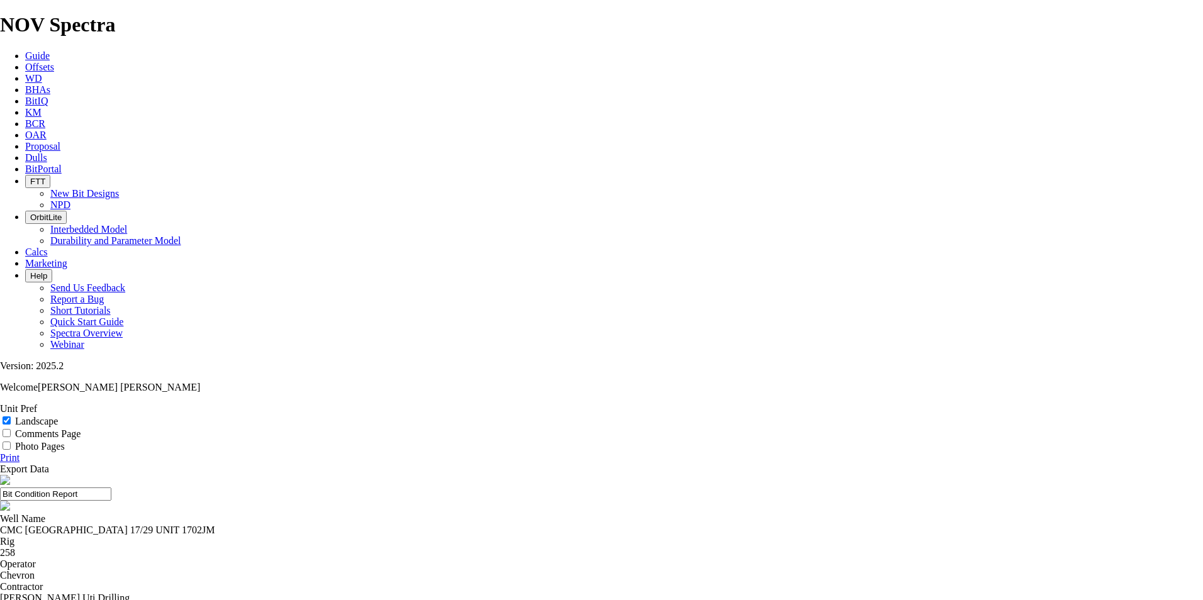
select select "string:CT"
select select "string:NO"
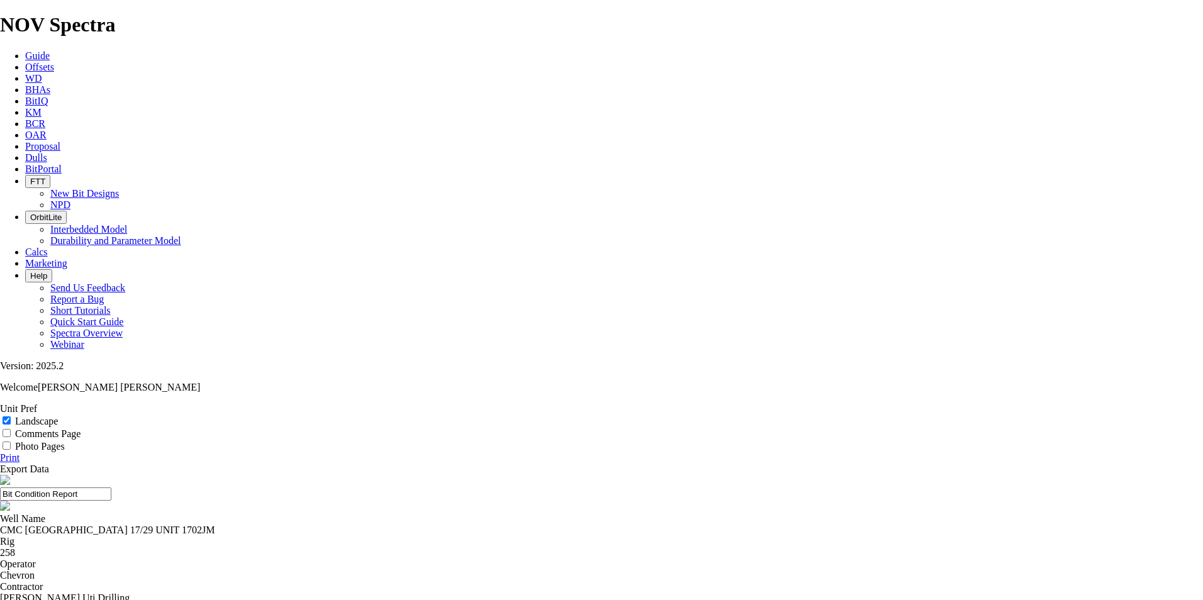
select select "string:TD"
click at [0, 453] on icon at bounding box center [0, 458] width 0 height 11
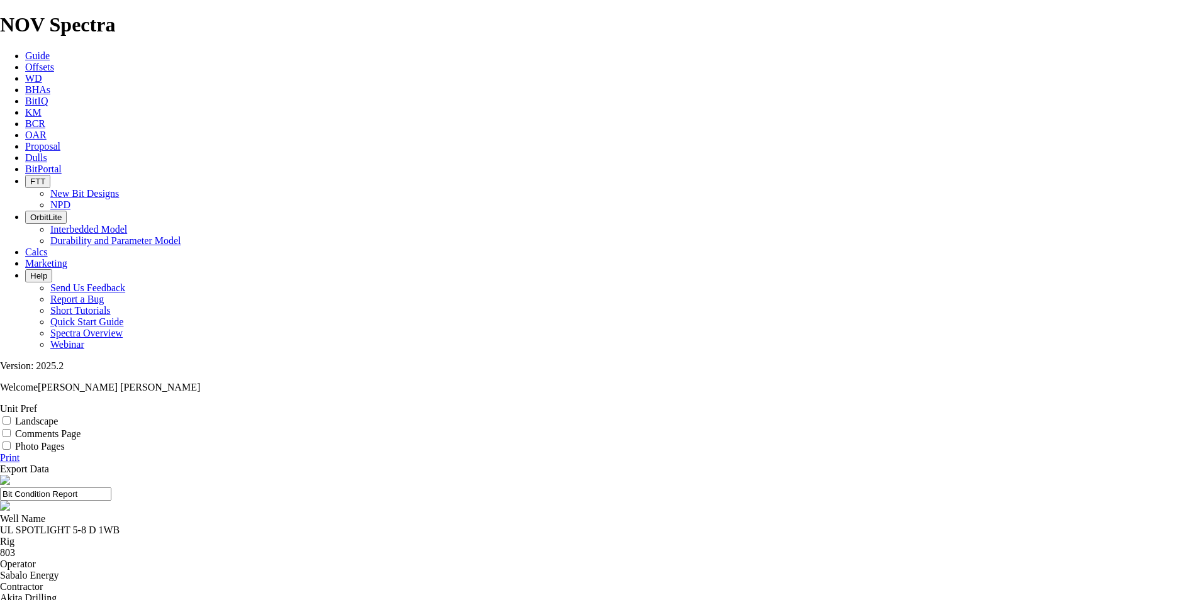
click at [11, 417] on input "Landscape" at bounding box center [7, 421] width 8 height 8
checkbox input "true"
select select "string:BT"
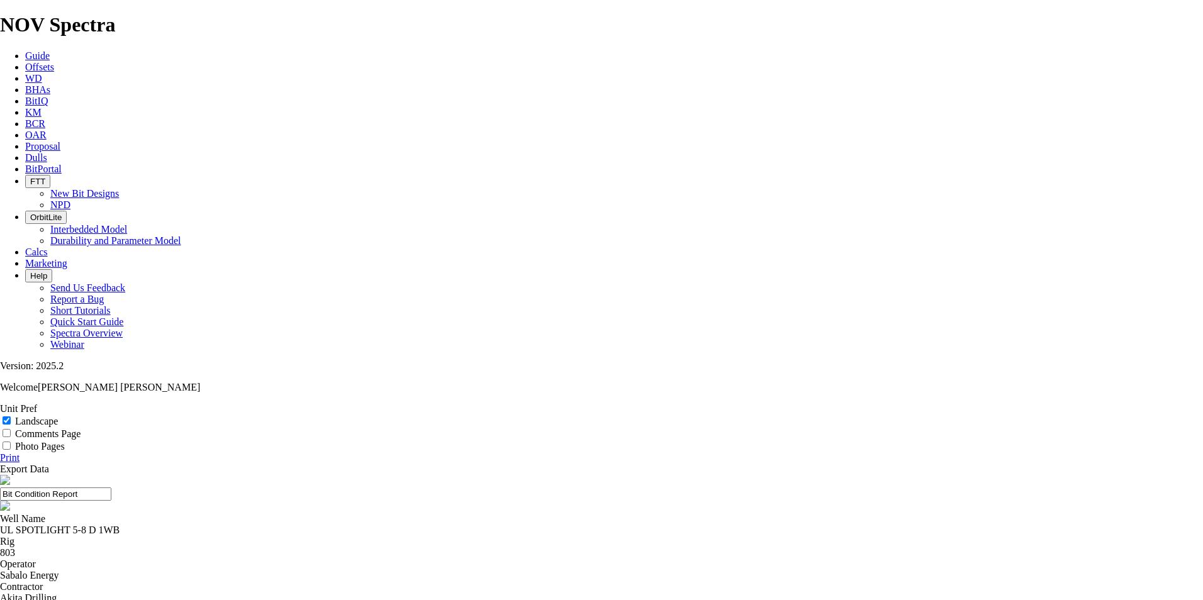
select select "string:BT"
select select "string:TD"
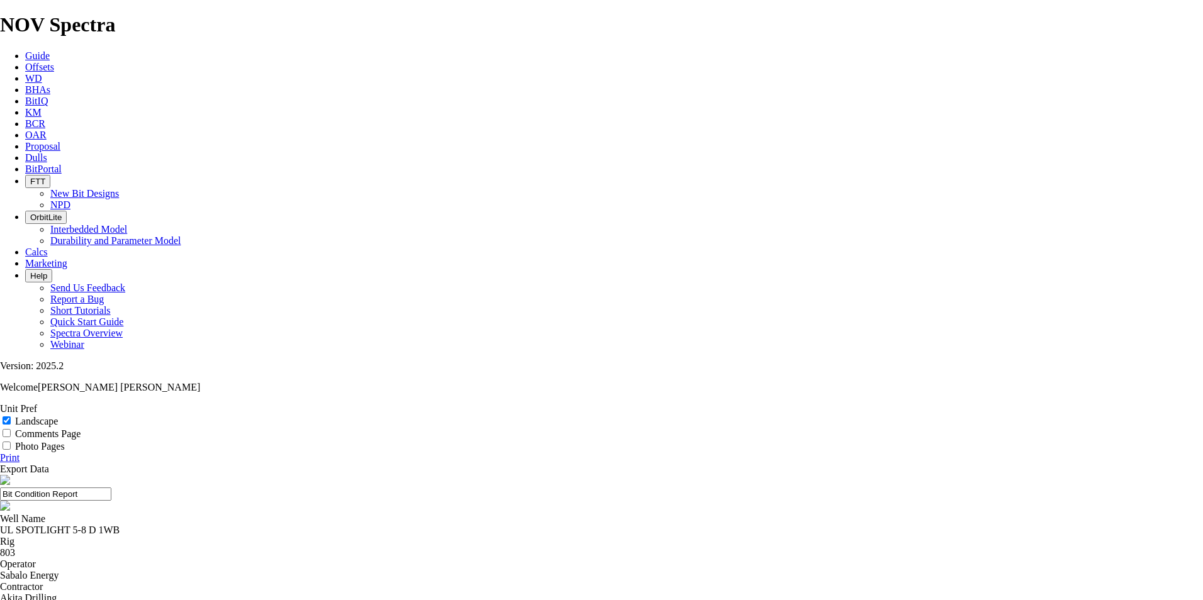
select select "string:TD"
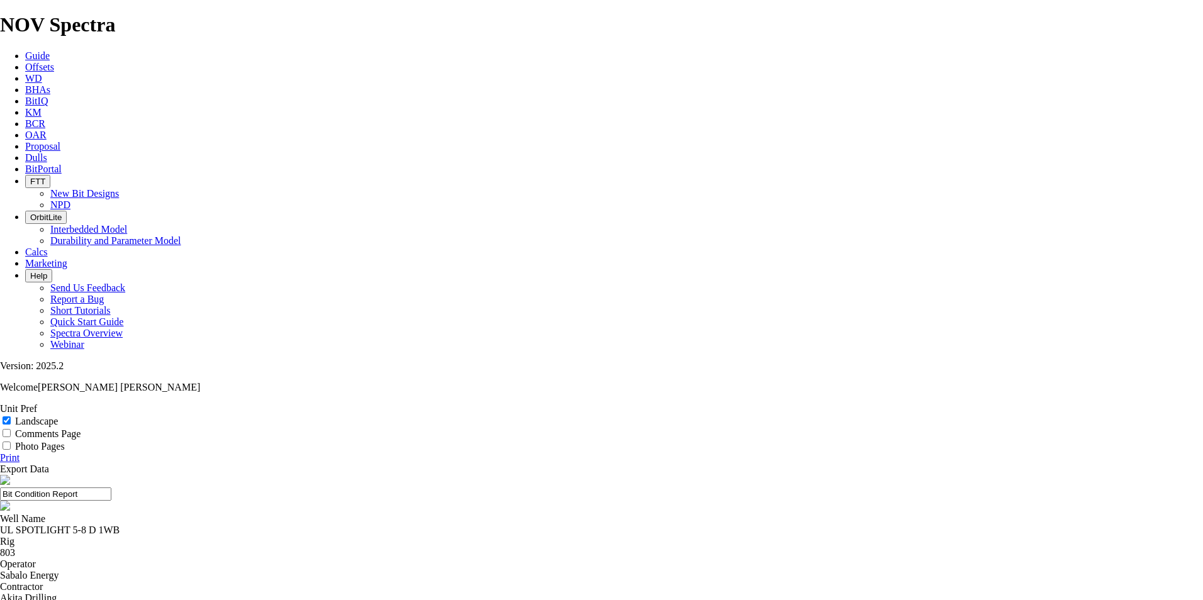
click at [0, 453] on icon at bounding box center [0, 458] width 0 height 11
click at [11, 417] on input "Landscape" at bounding box center [7, 421] width 8 height 8
checkbox input "true"
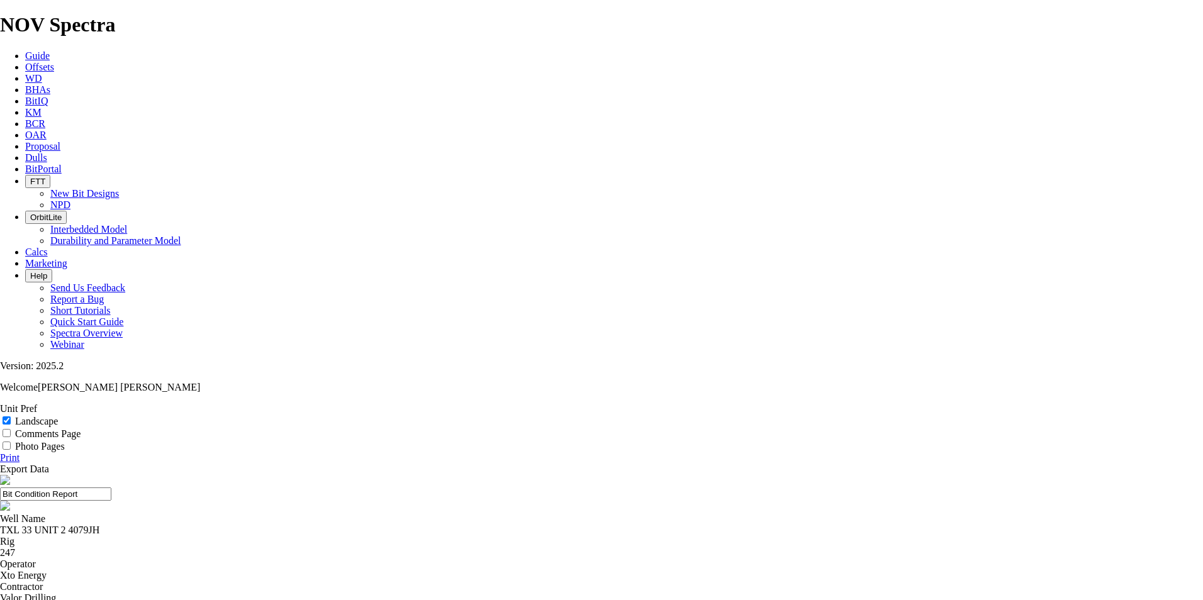
select select "number:2"
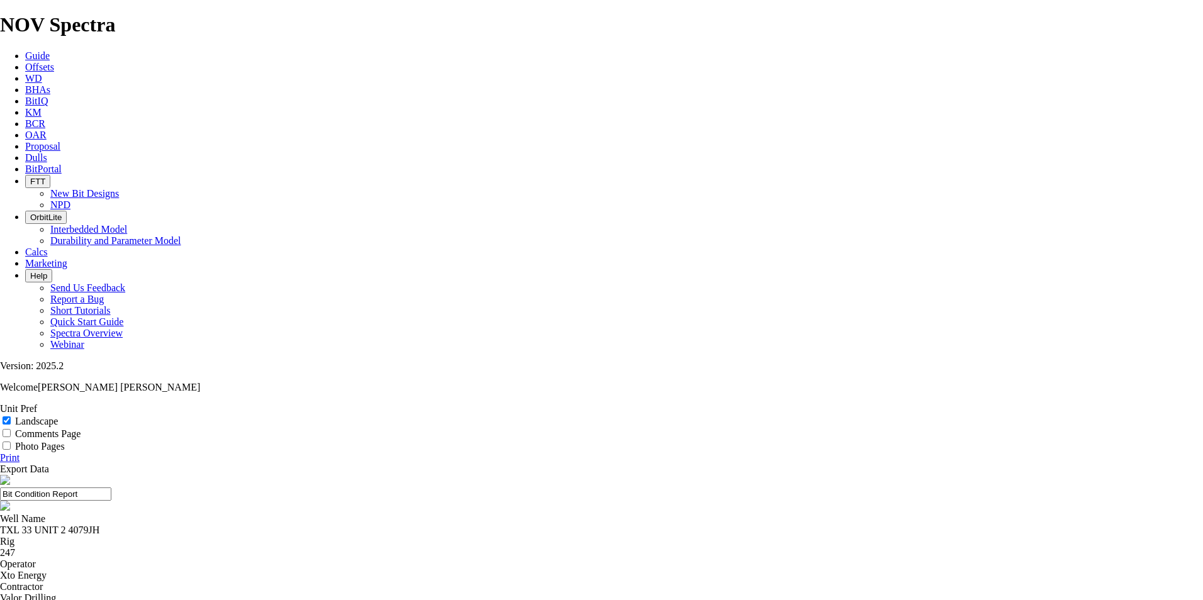
select select "string:N"
select select "string:1"
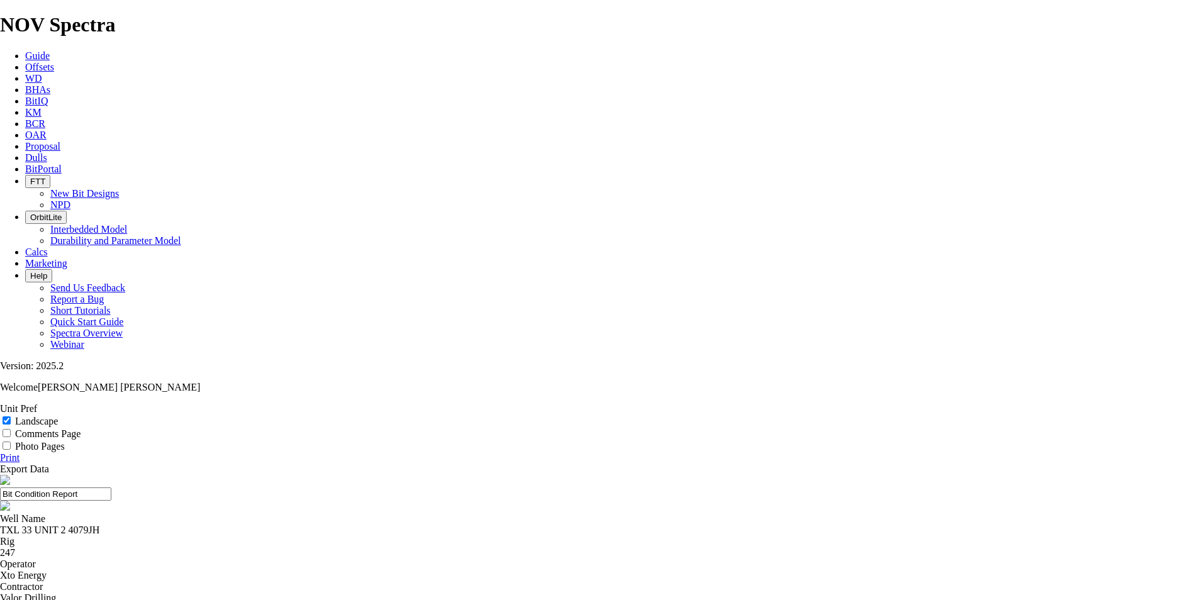
select select "string:1"
select select "string:ER"
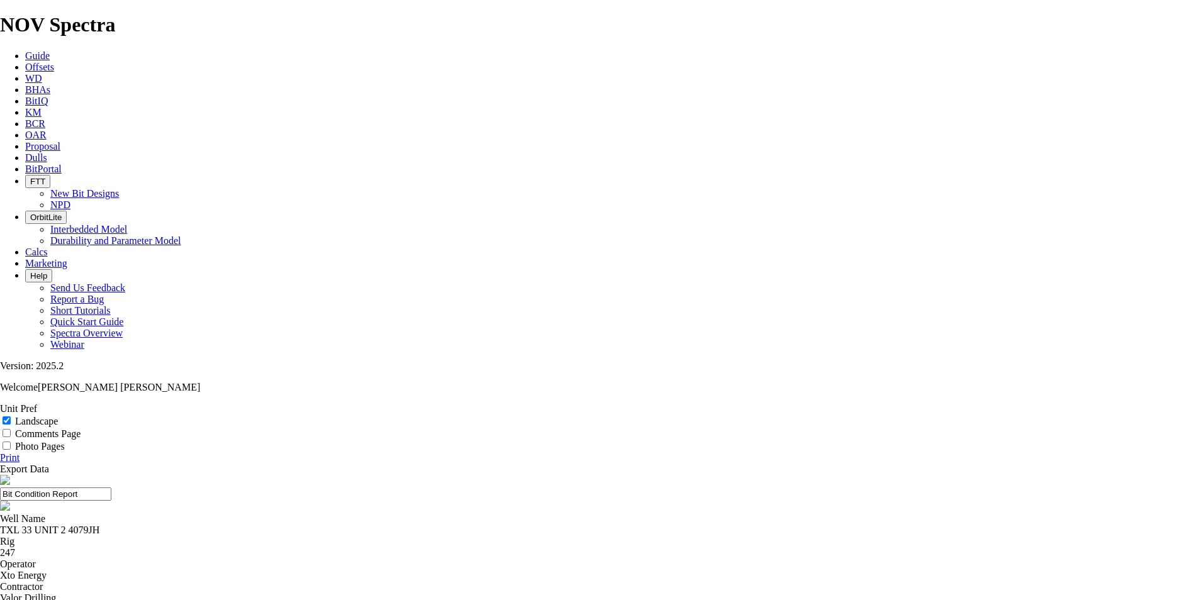
select select "string:ER"
select select "string:TD"
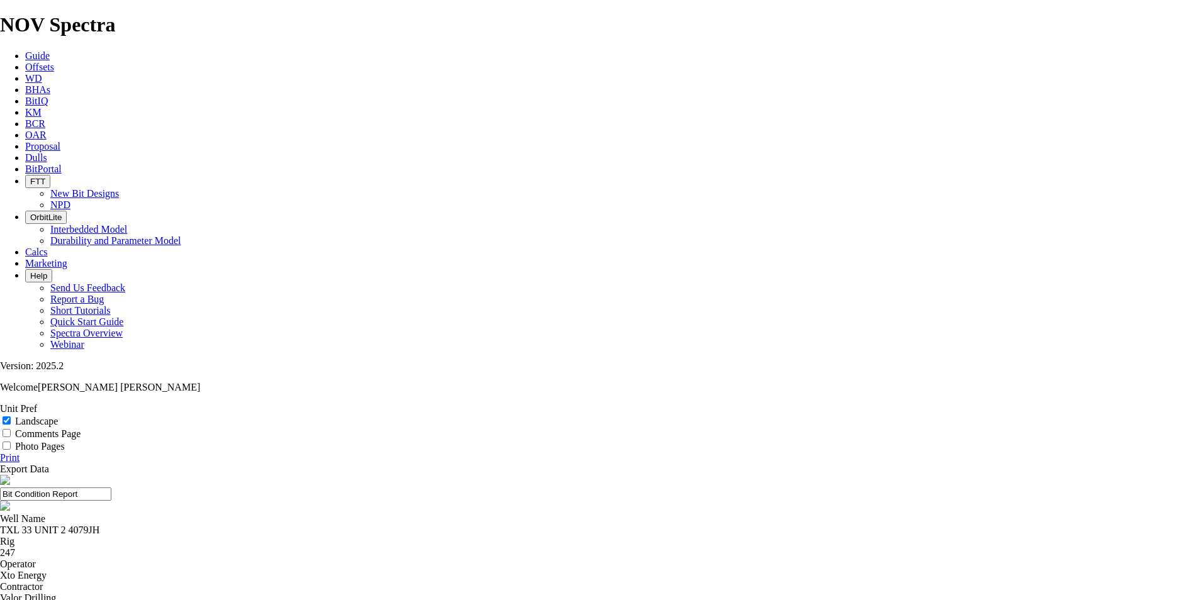
select select "string:WT"
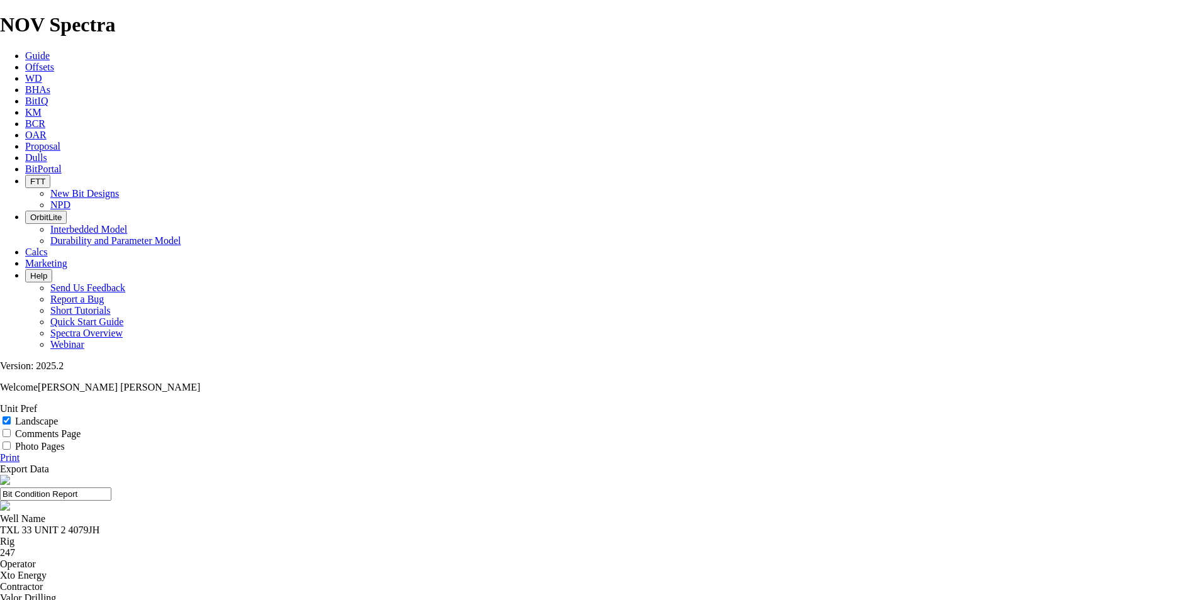
select select "string:DMF"
click at [20, 453] on link "Print" at bounding box center [10, 458] width 20 height 11
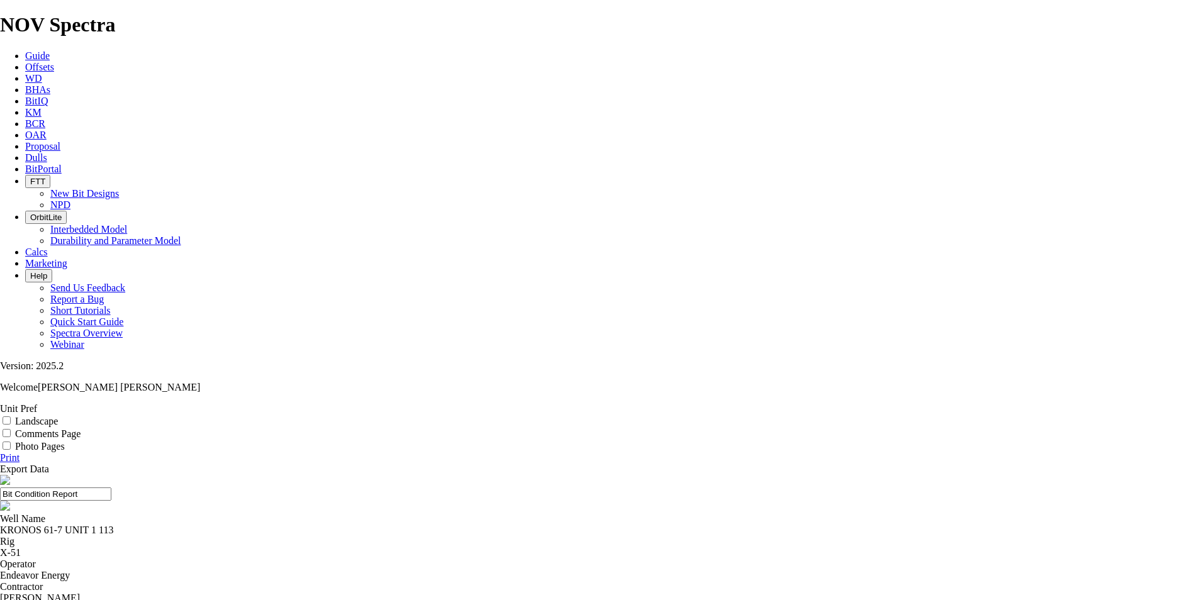
click at [11, 417] on input "Landscape" at bounding box center [7, 421] width 8 height 8
checkbox input "true"
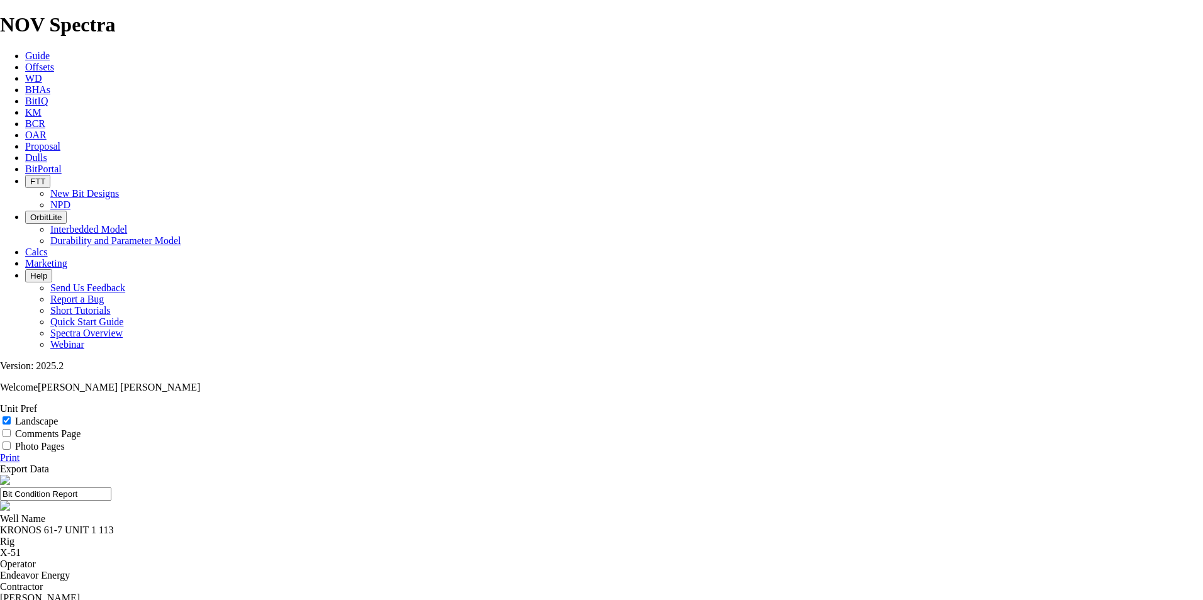
select select "number:2"
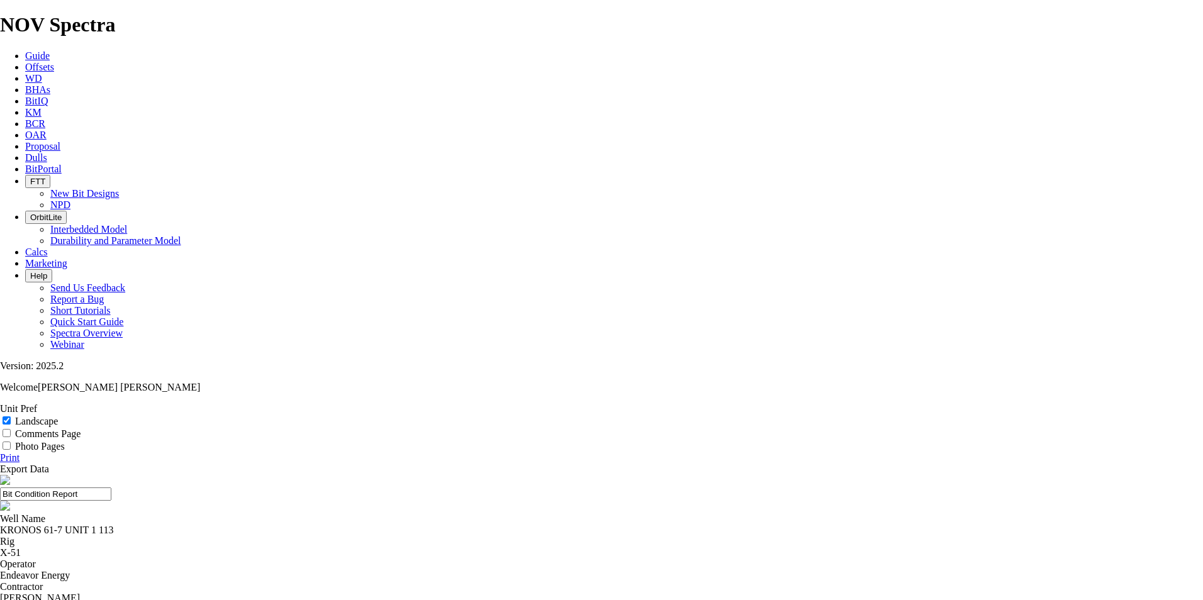
select select "number:2"
select select "number:3"
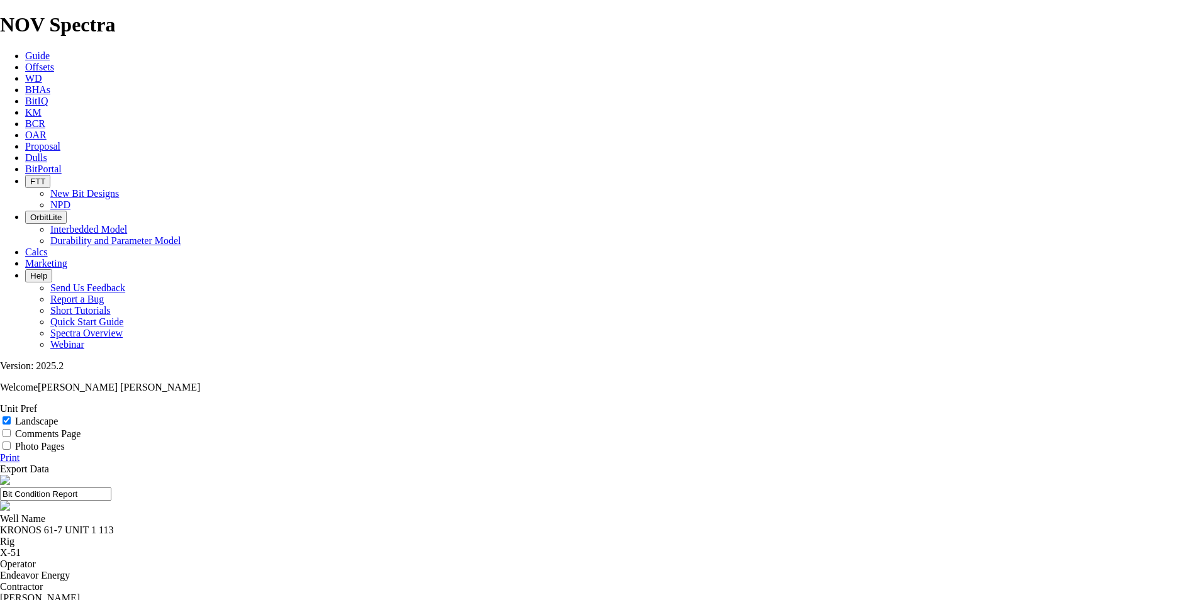
select select "string:BT"
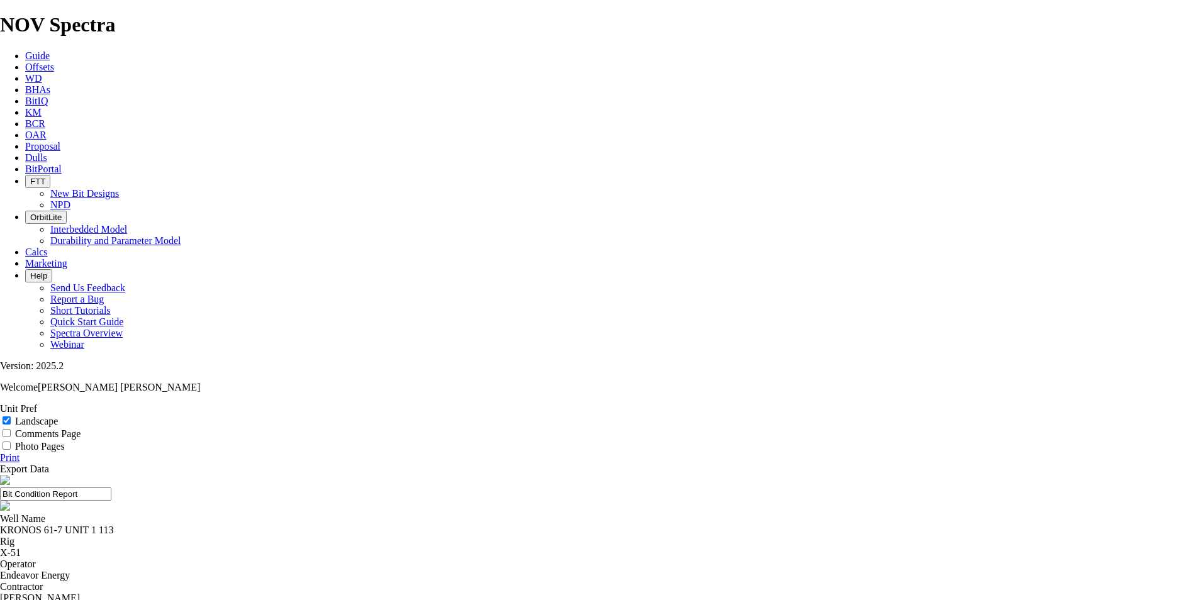
select select "string:S"
select select "string:I"
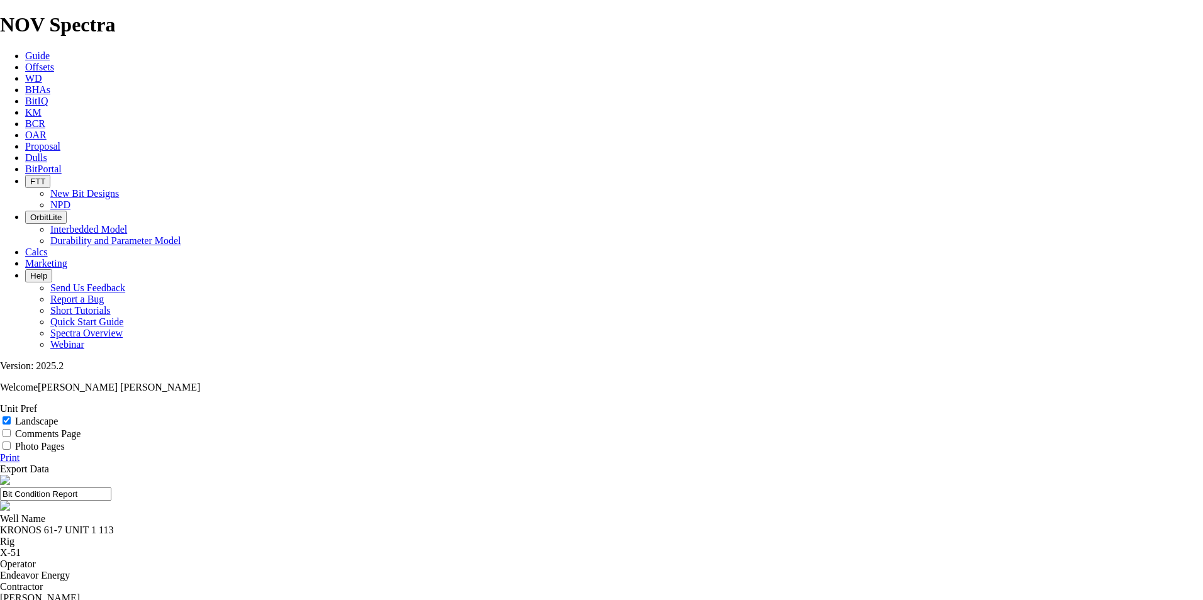
select select "string:I"
select select "string:CT"
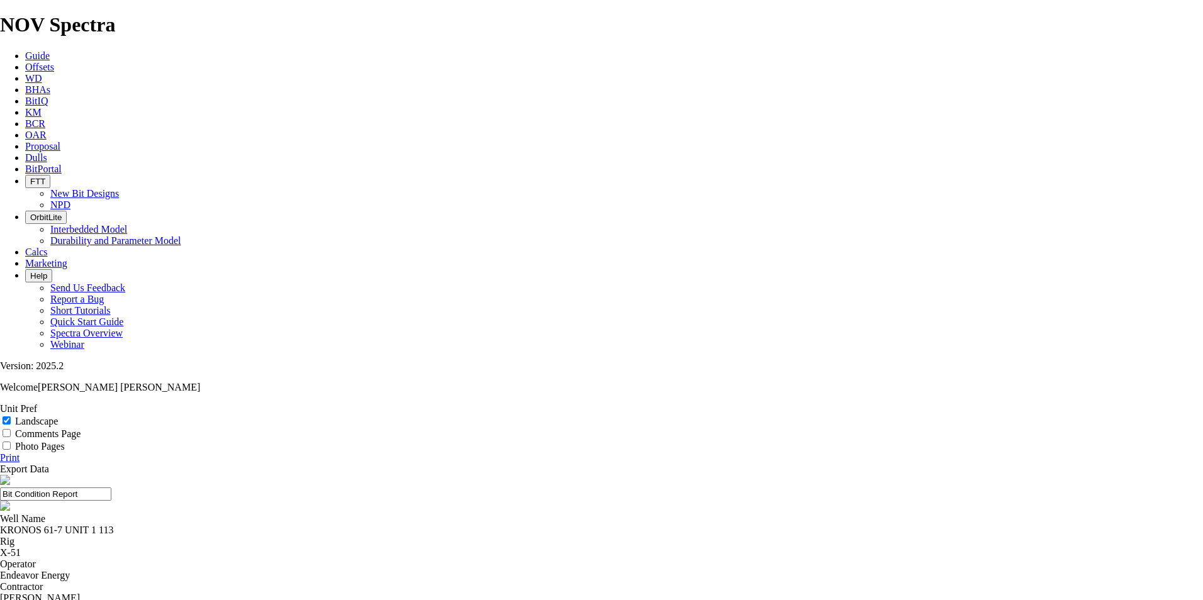
select select "string:CT"
select select "string:DMF"
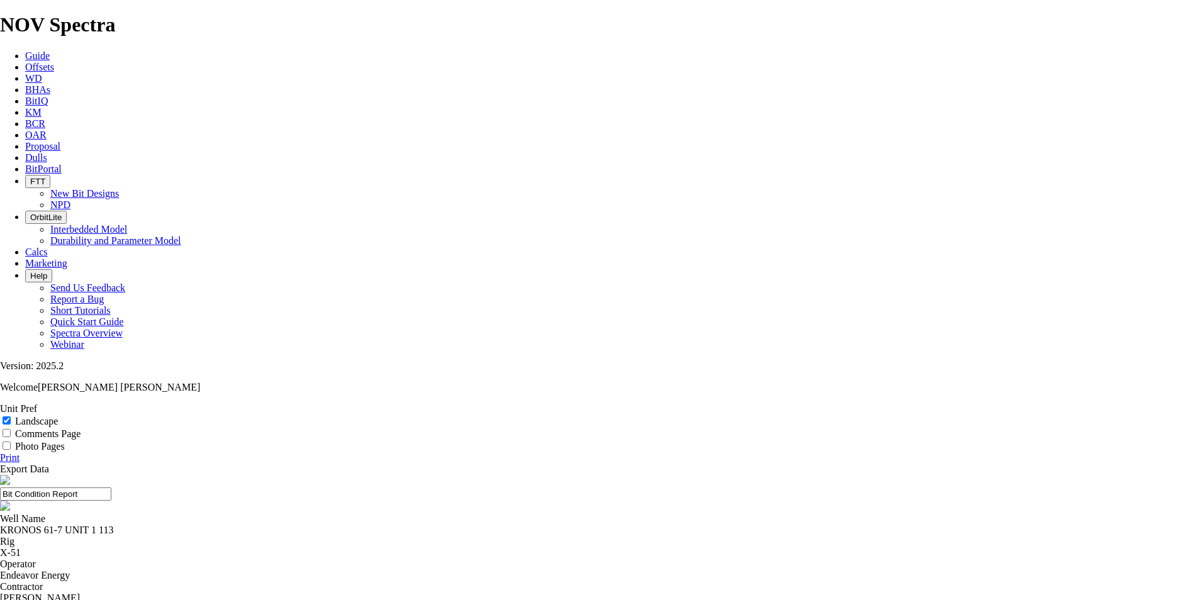
select select "string:DMF"
click at [0, 453] on icon at bounding box center [0, 458] width 0 height 11
click at [11, 417] on input "Landscape" at bounding box center [7, 421] width 8 height 8
checkbox input "true"
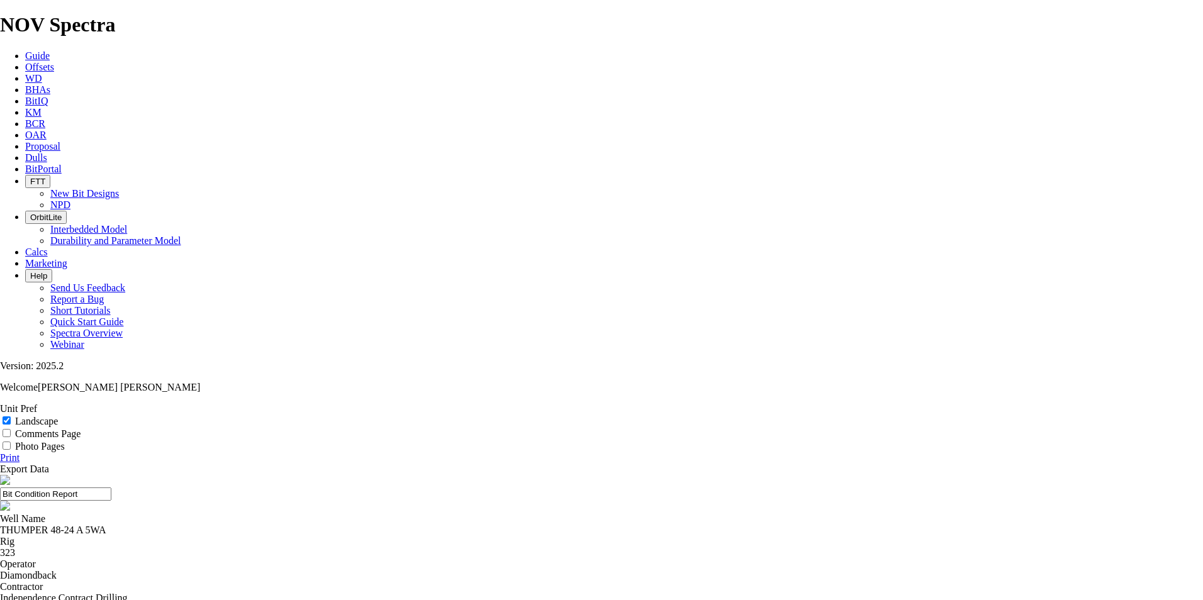
drag, startPoint x: 867, startPoint y: 229, endPoint x: 853, endPoint y: 231, distance: 14.6
drag, startPoint x: 853, startPoint y: 231, endPoint x: 974, endPoint y: 245, distance: 121.6
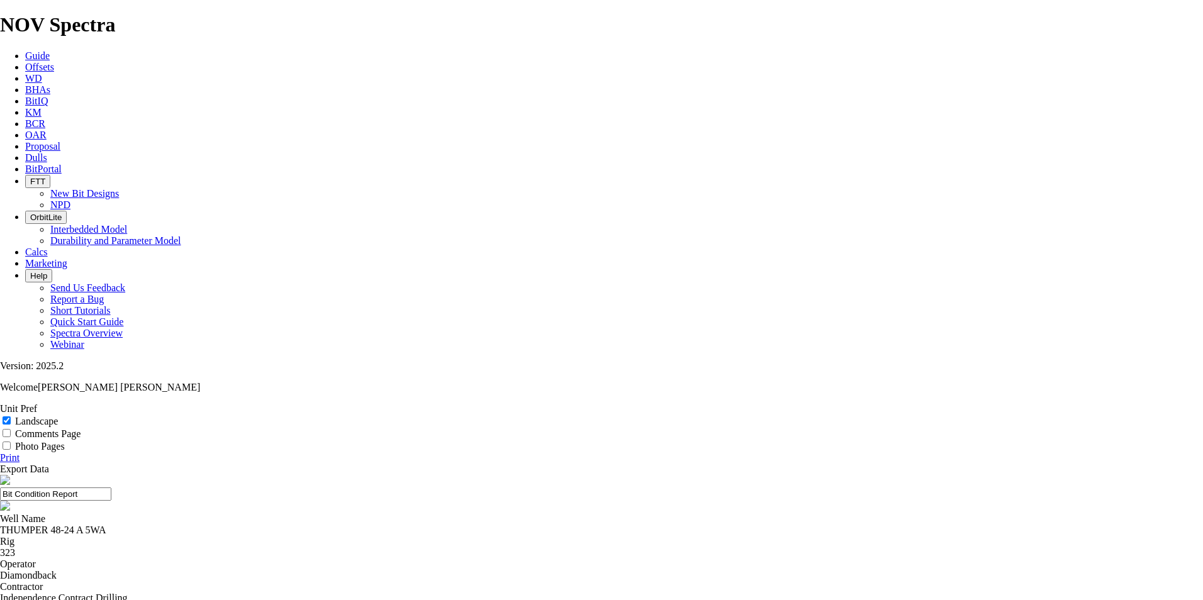
select select "number:1"
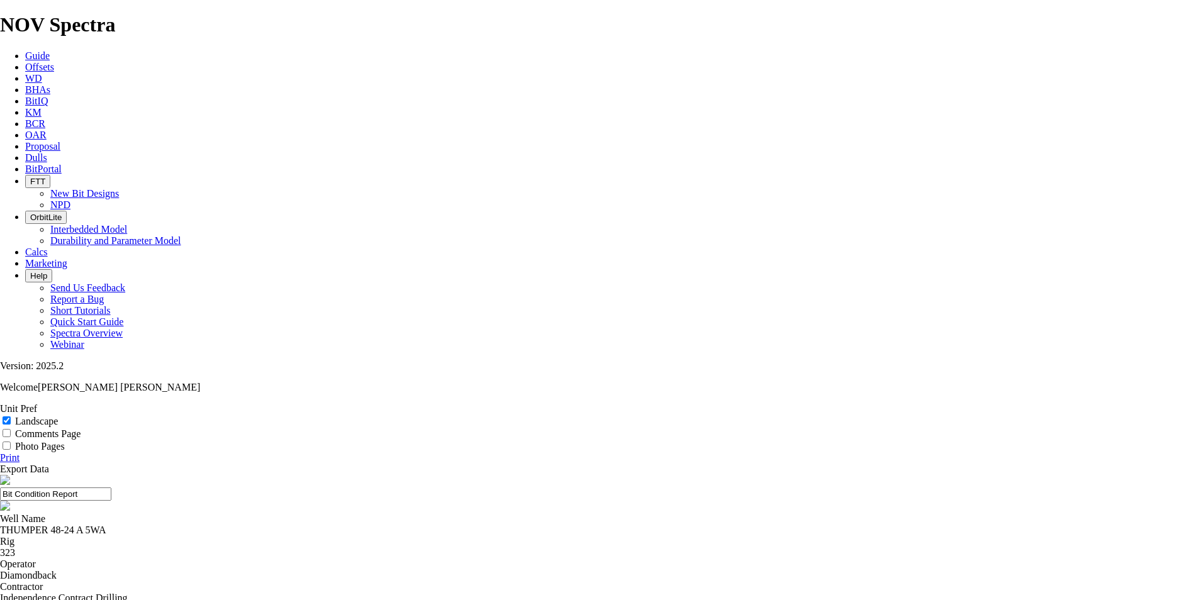
select select "number:2"
select select "string:CT"
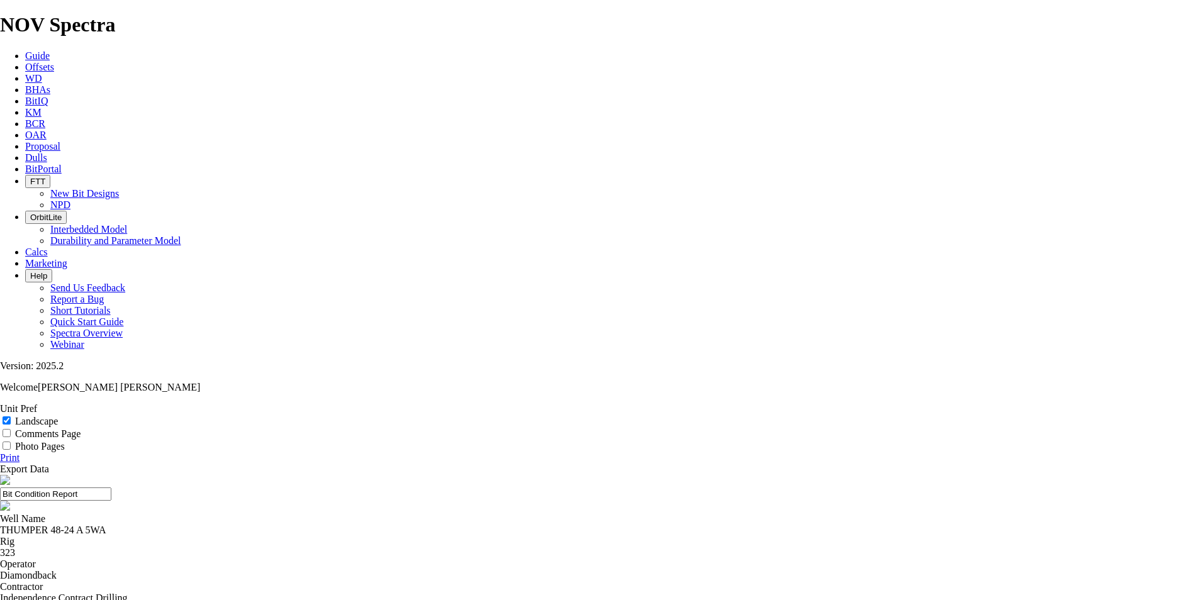
select select "string:CT"
select select "string:I"
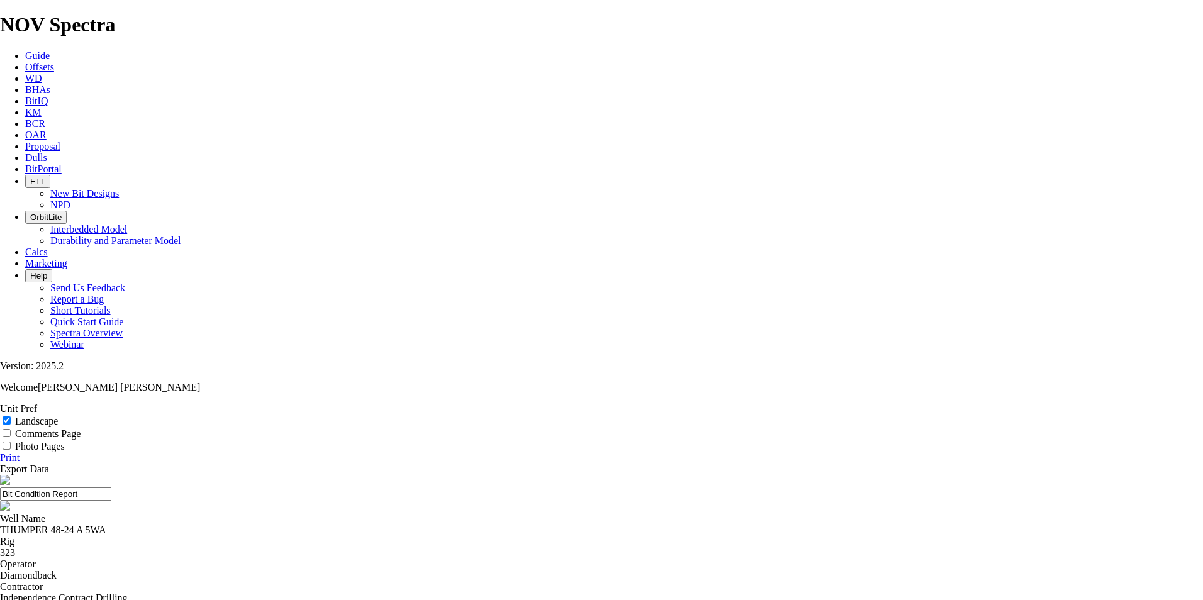
select select "string:I"
select select "string:WT"
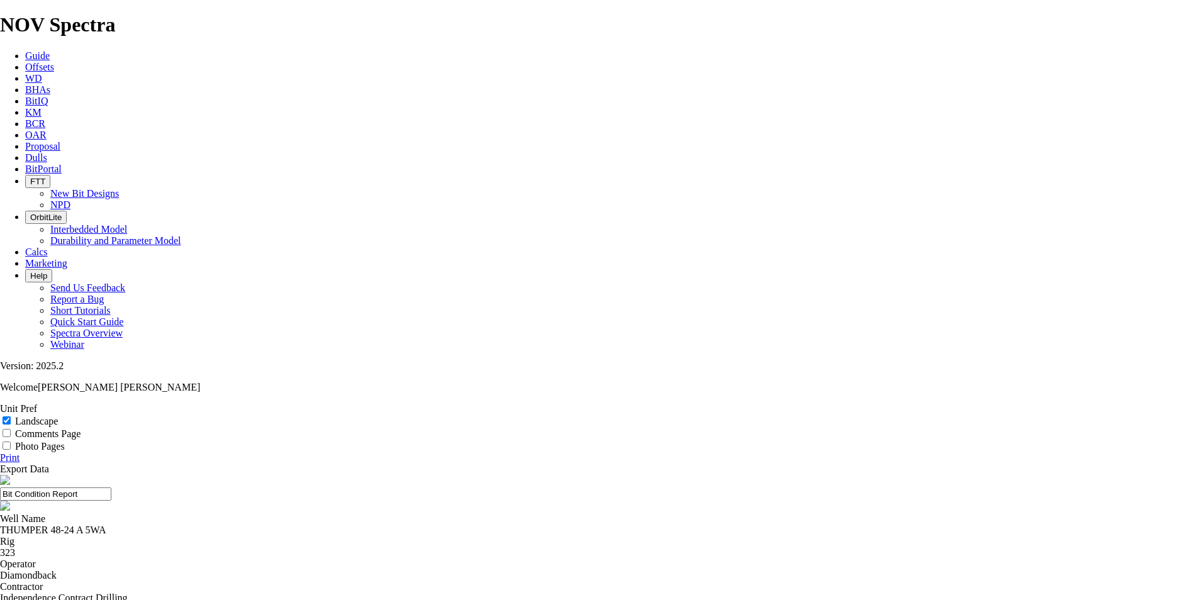
select select "string:TD"
click at [20, 453] on link "Print" at bounding box center [10, 458] width 20 height 11
